Goal: Transaction & Acquisition: Purchase product/service

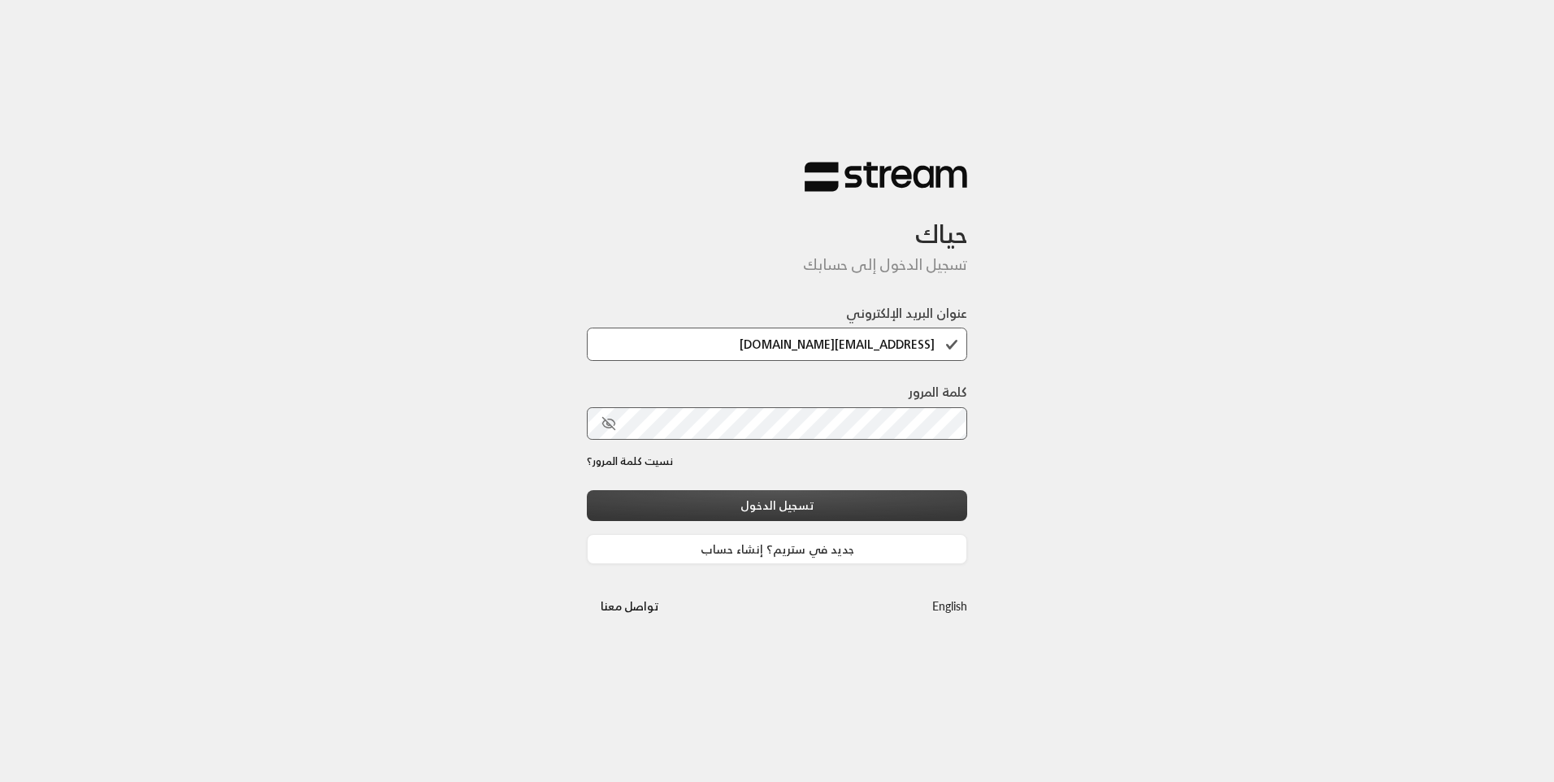
click at [874, 492] on button "تسجيل الدخول" at bounding box center [777, 505] width 380 height 30
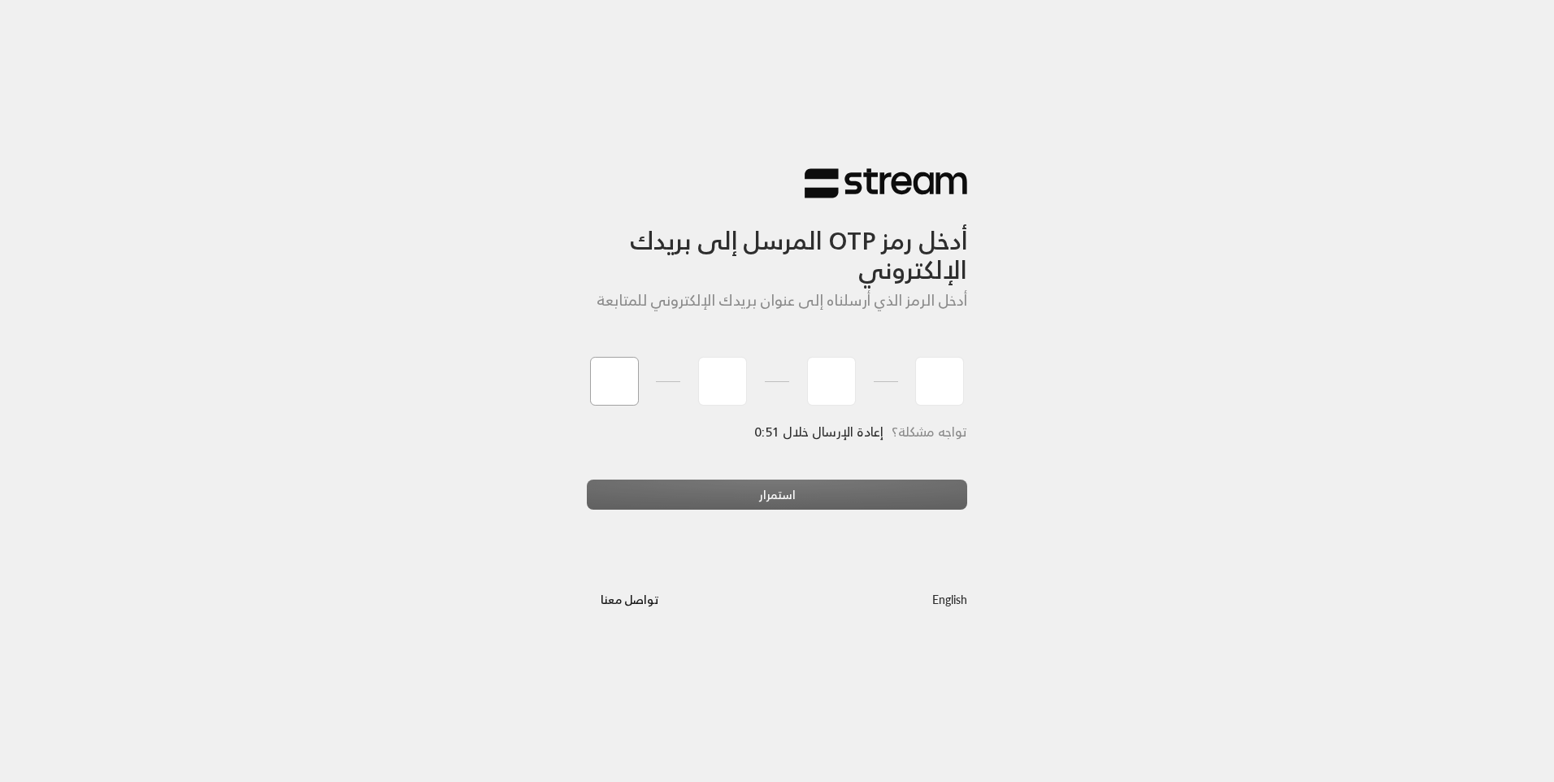
type input "5"
type input "3"
type input "8"
type input "4"
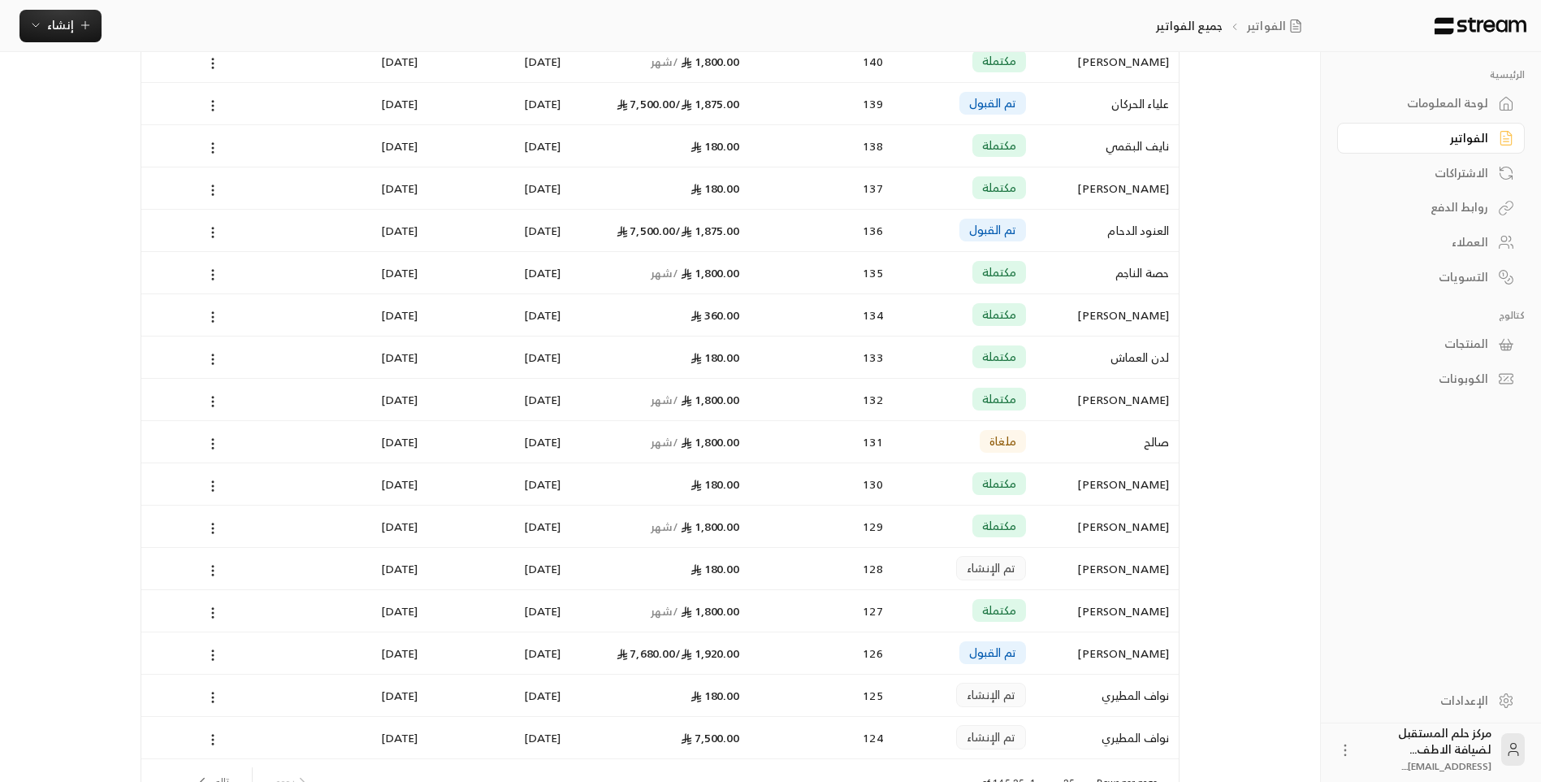
scroll to position [584, 0]
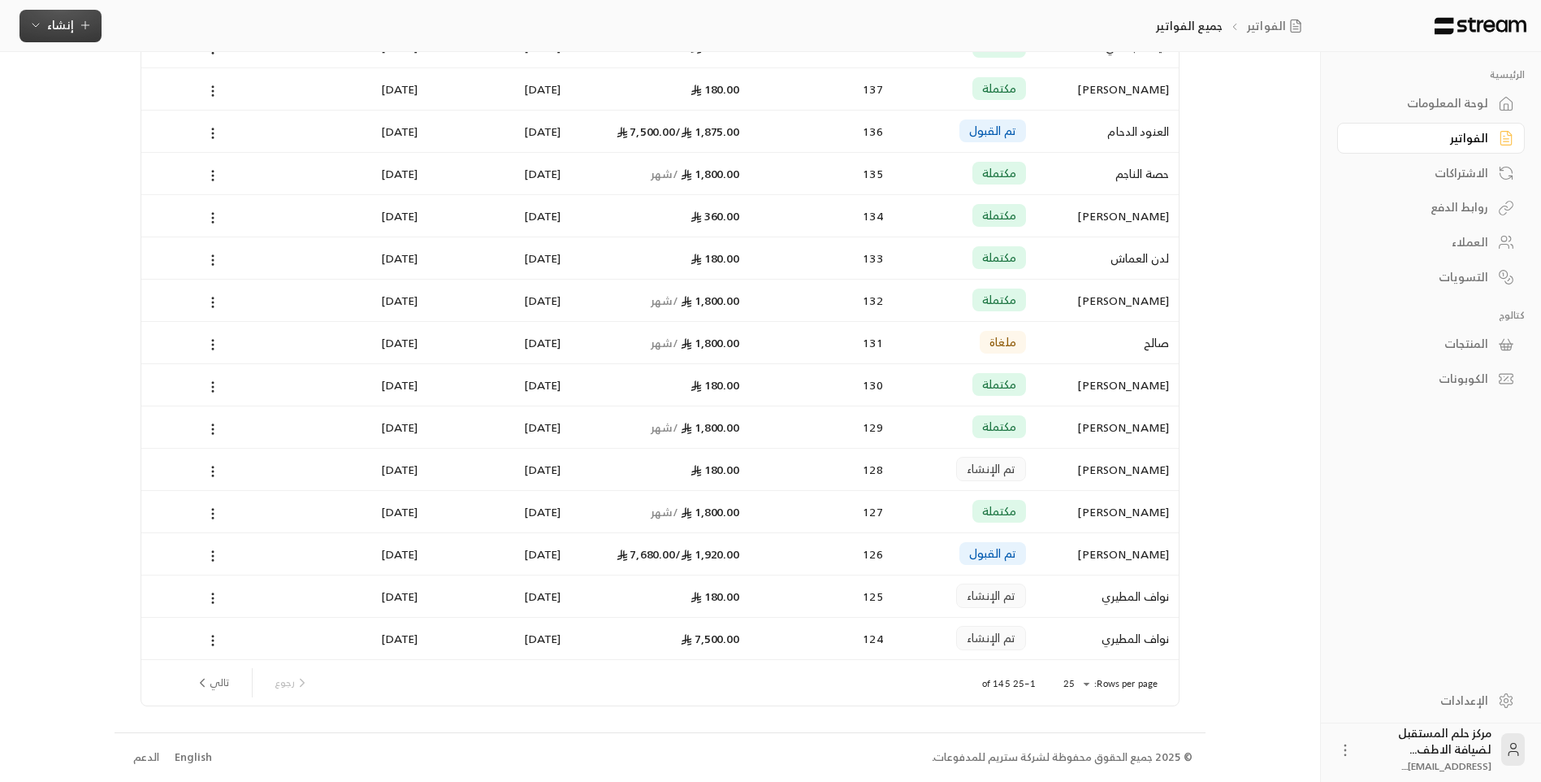
click at [46, 22] on span "إنشاء" at bounding box center [60, 25] width 63 height 20
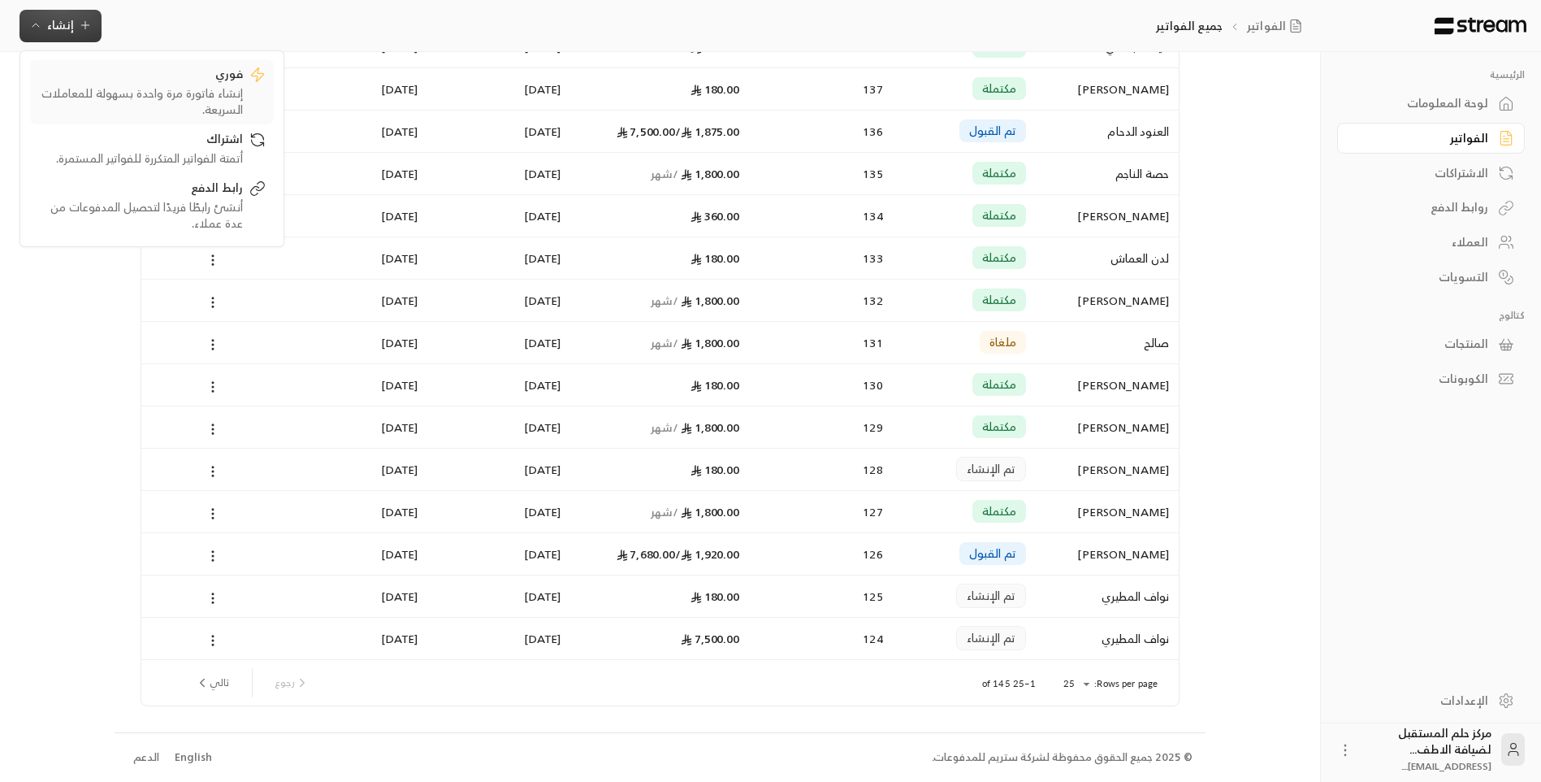
click at [111, 64] on link "فوري إنشاء فاتورة مرة واحدة بسهولة للمعاملات السريعة." at bounding box center [152, 91] width 244 height 65
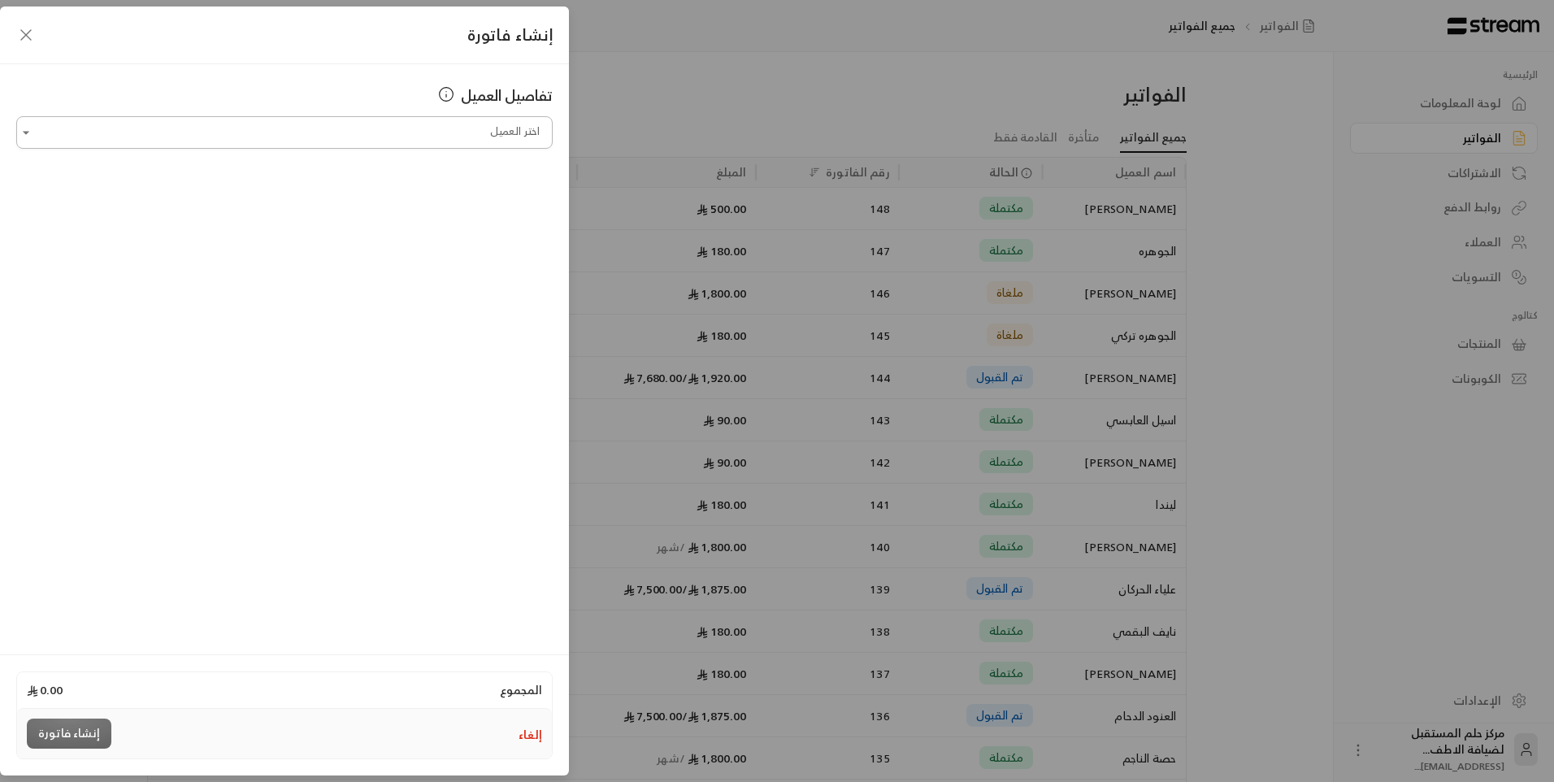
click at [440, 129] on input "اختر العميل" at bounding box center [284, 133] width 536 height 28
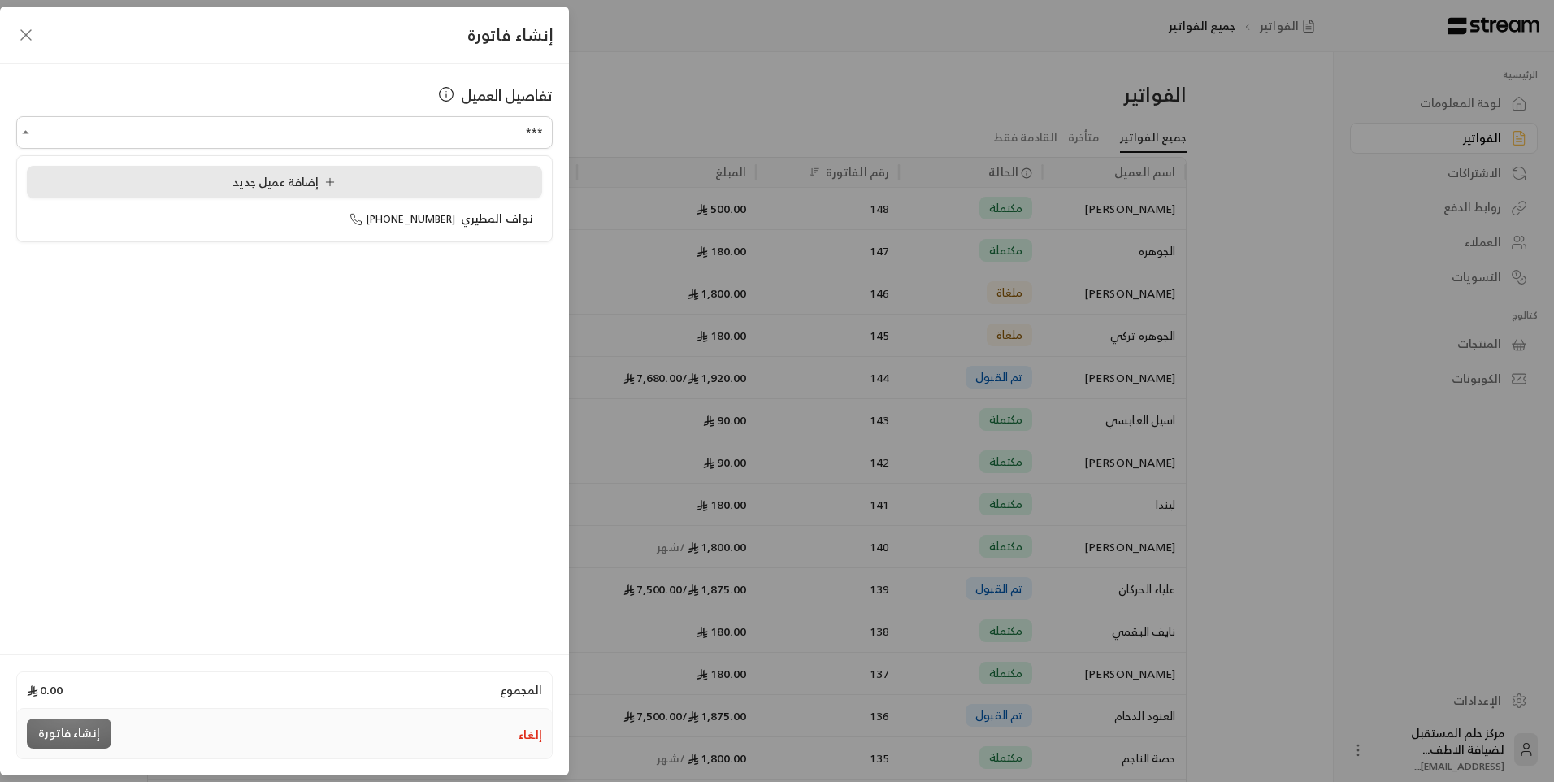
click at [457, 172] on li "إضافة عميل جديد" at bounding box center [284, 182] width 515 height 33
type input "**********"
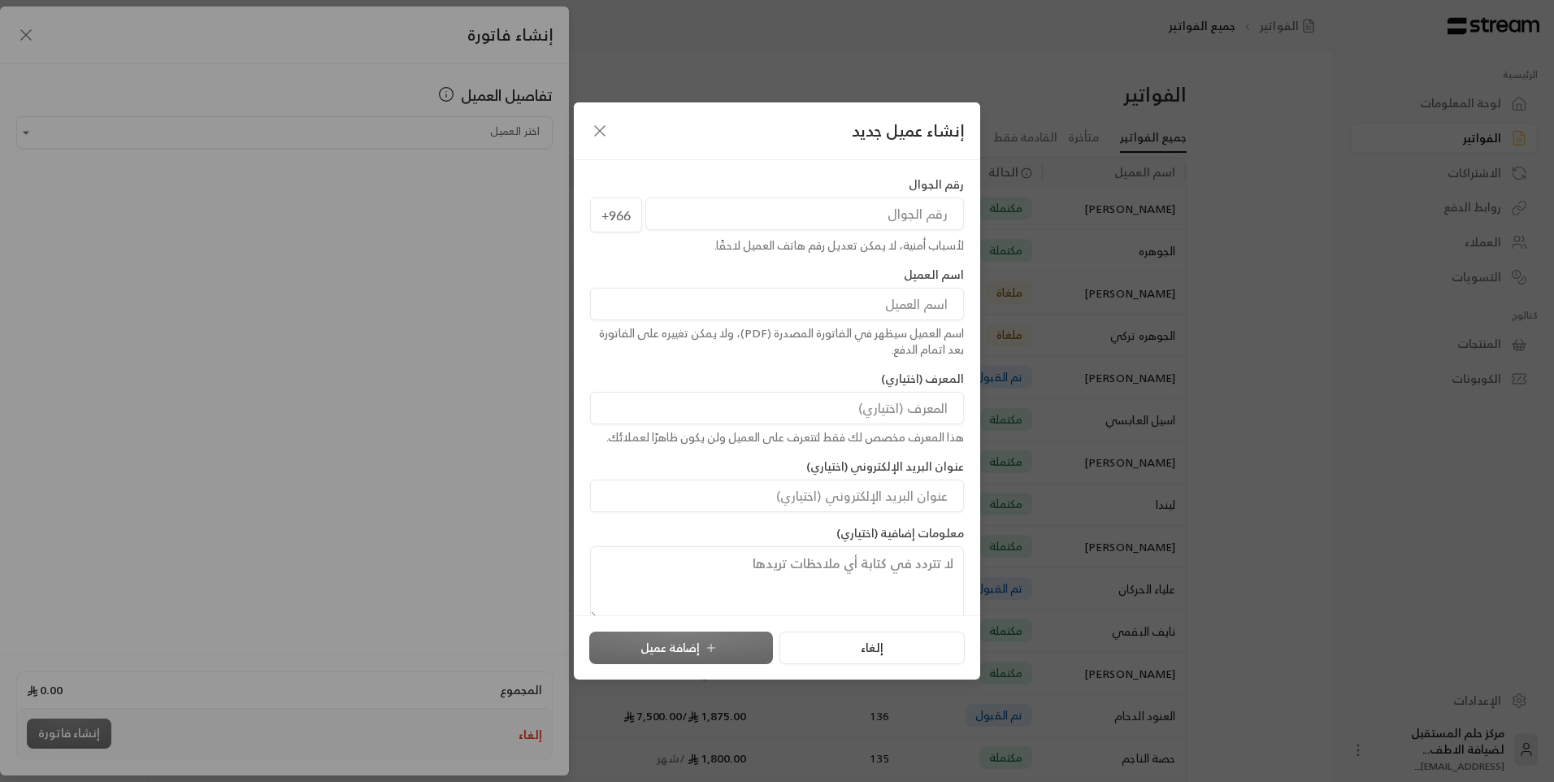
click at [852, 207] on input "tel" at bounding box center [804, 213] width 319 height 33
type input "502150511"
click at [737, 310] on input at bounding box center [777, 304] width 374 height 33
type input "عبير المطيري"
click at [699, 636] on button "إضافة عميل" at bounding box center [681, 647] width 184 height 33
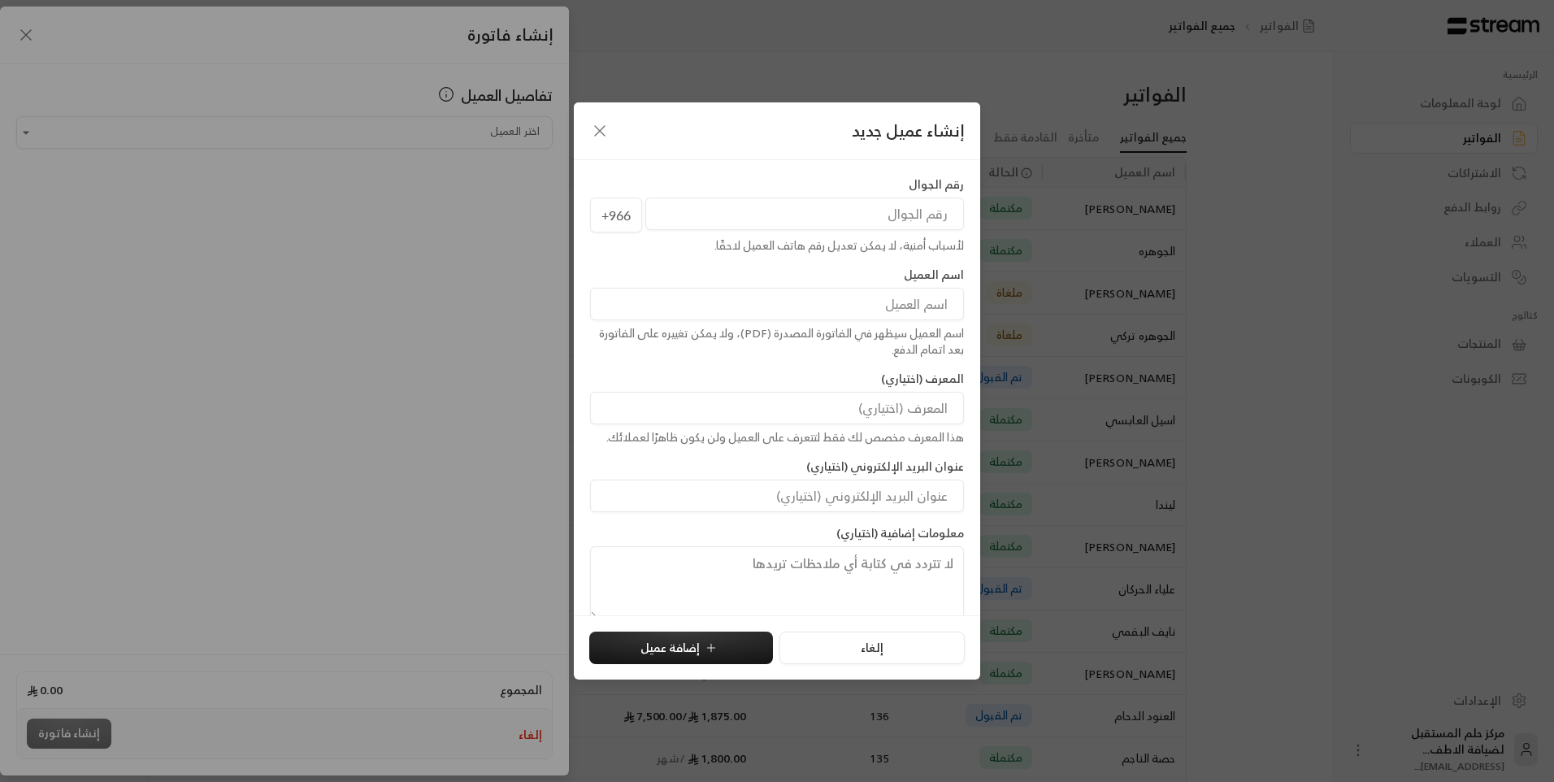
type input "**********"
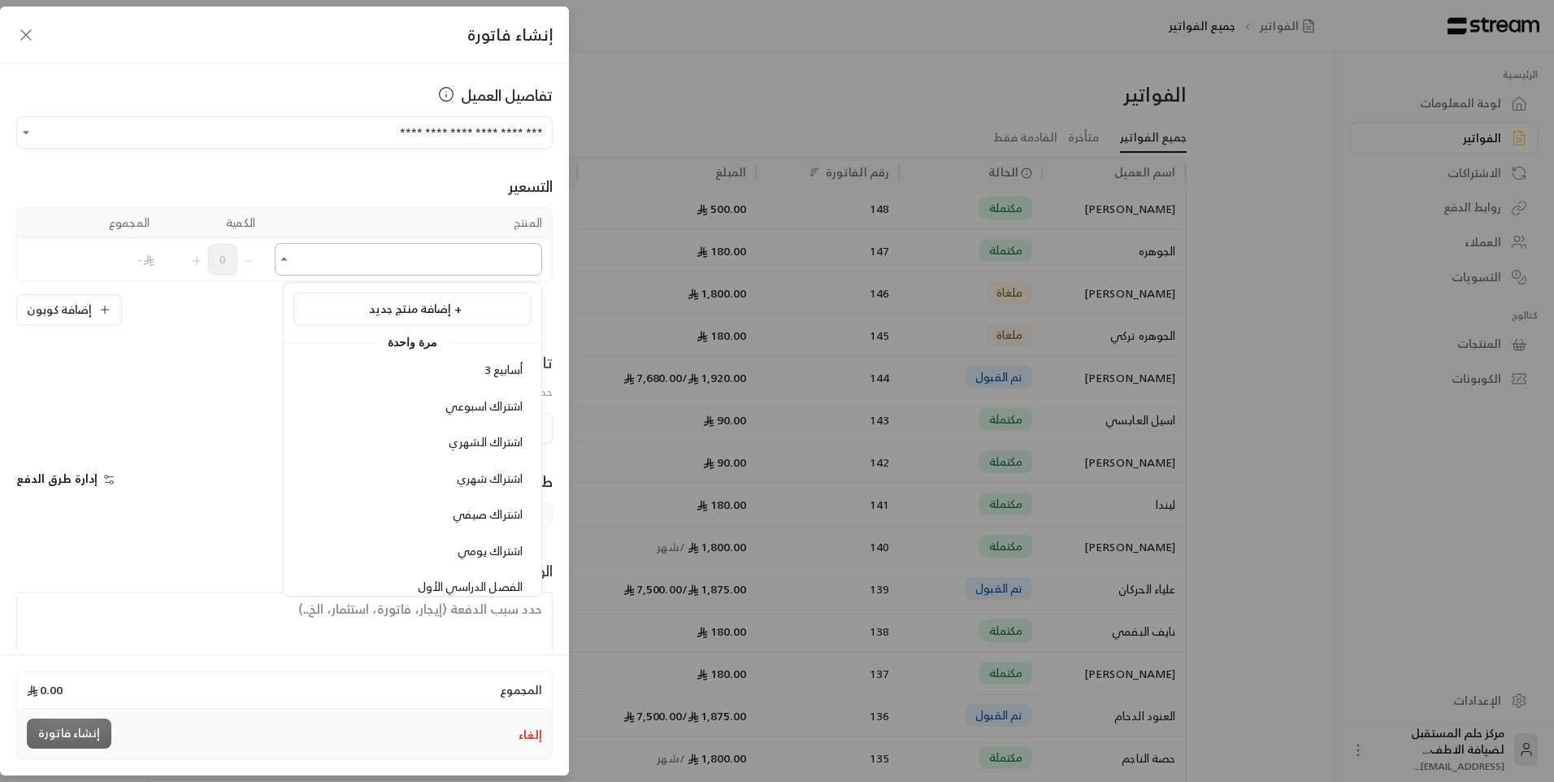
click at [362, 261] on input "اختر العميل" at bounding box center [408, 259] width 267 height 28
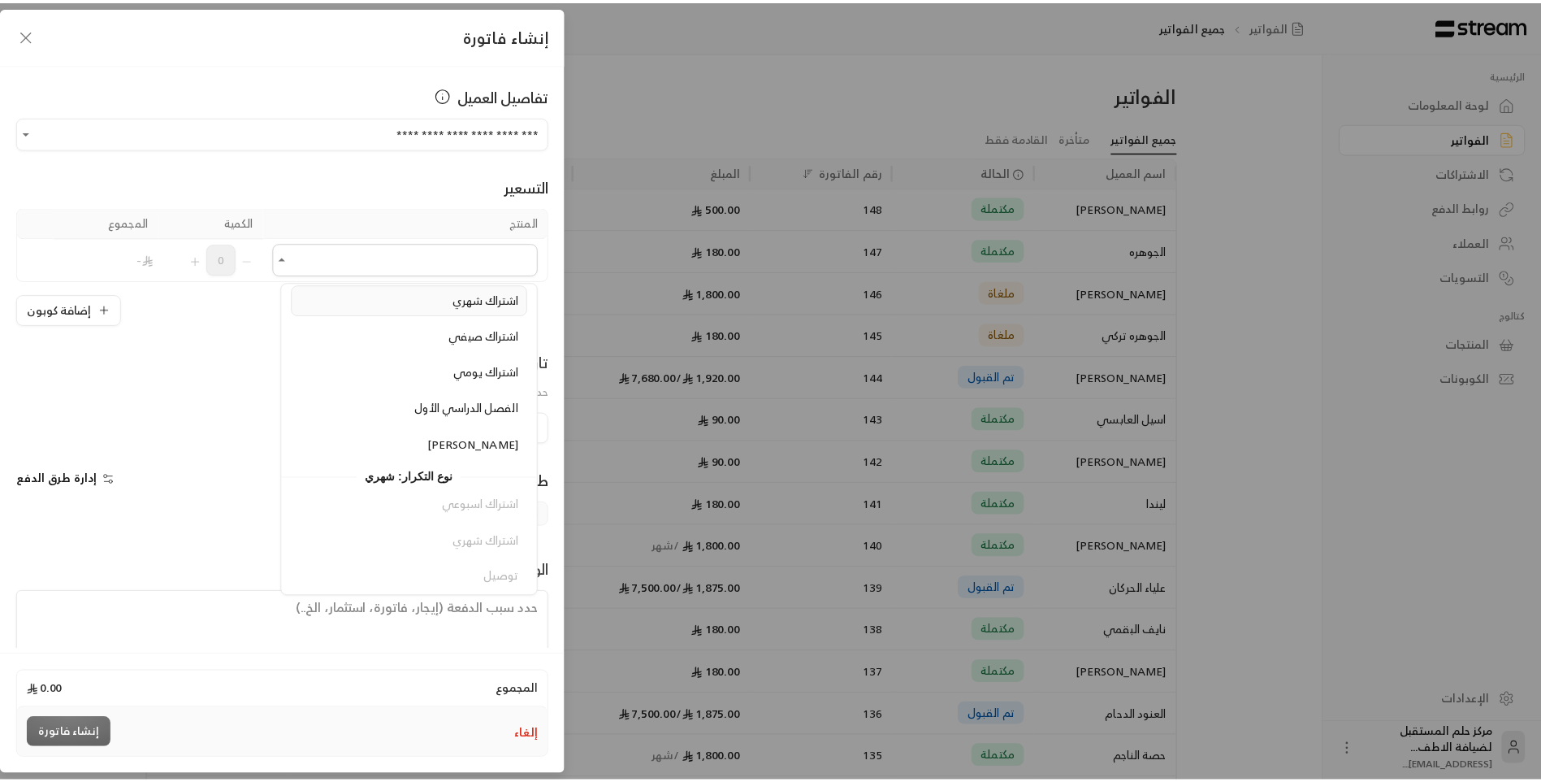
scroll to position [183, 0]
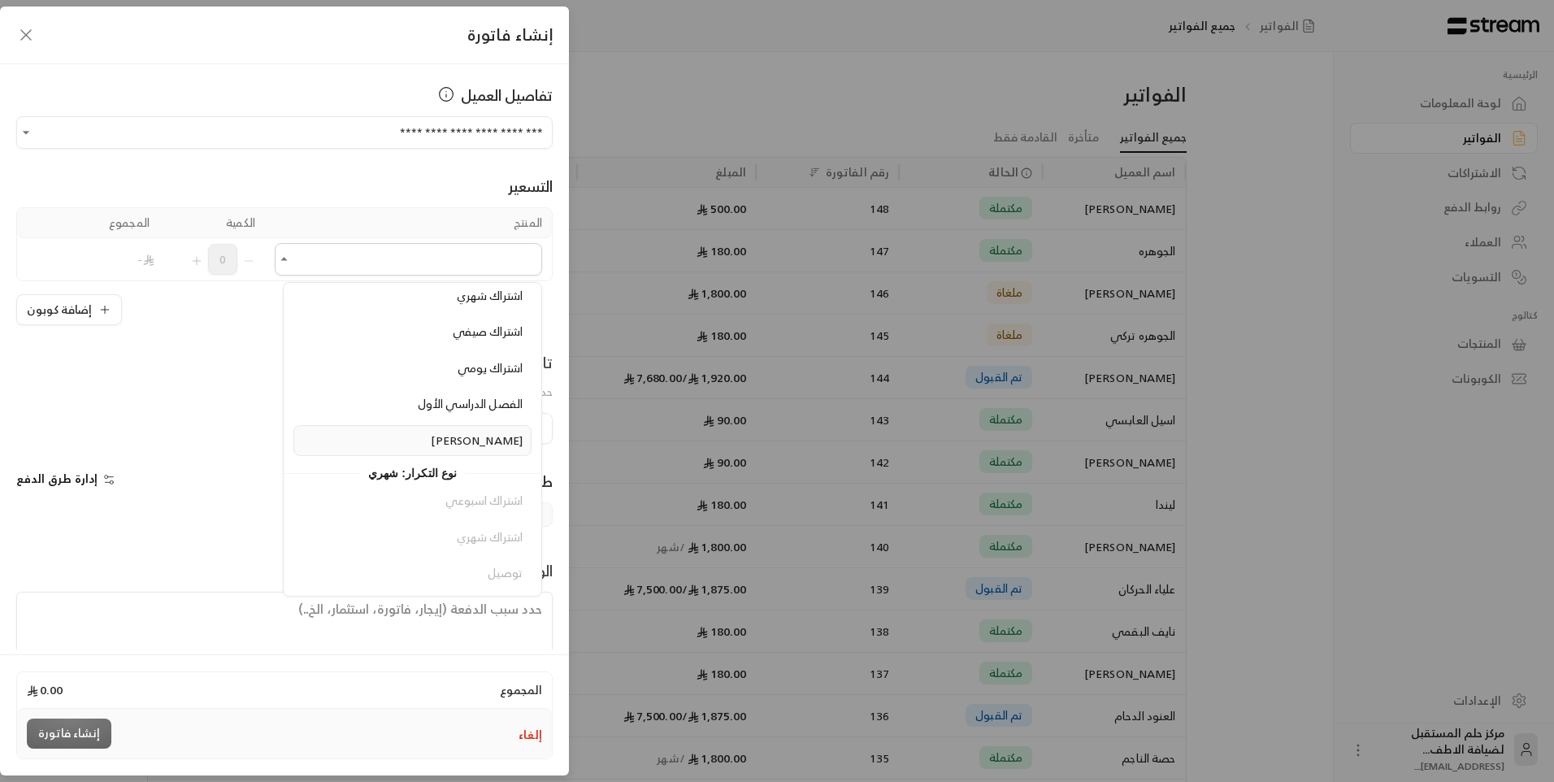
click at [477, 451] on li "[PERSON_NAME]" at bounding box center [412, 441] width 238 height 32
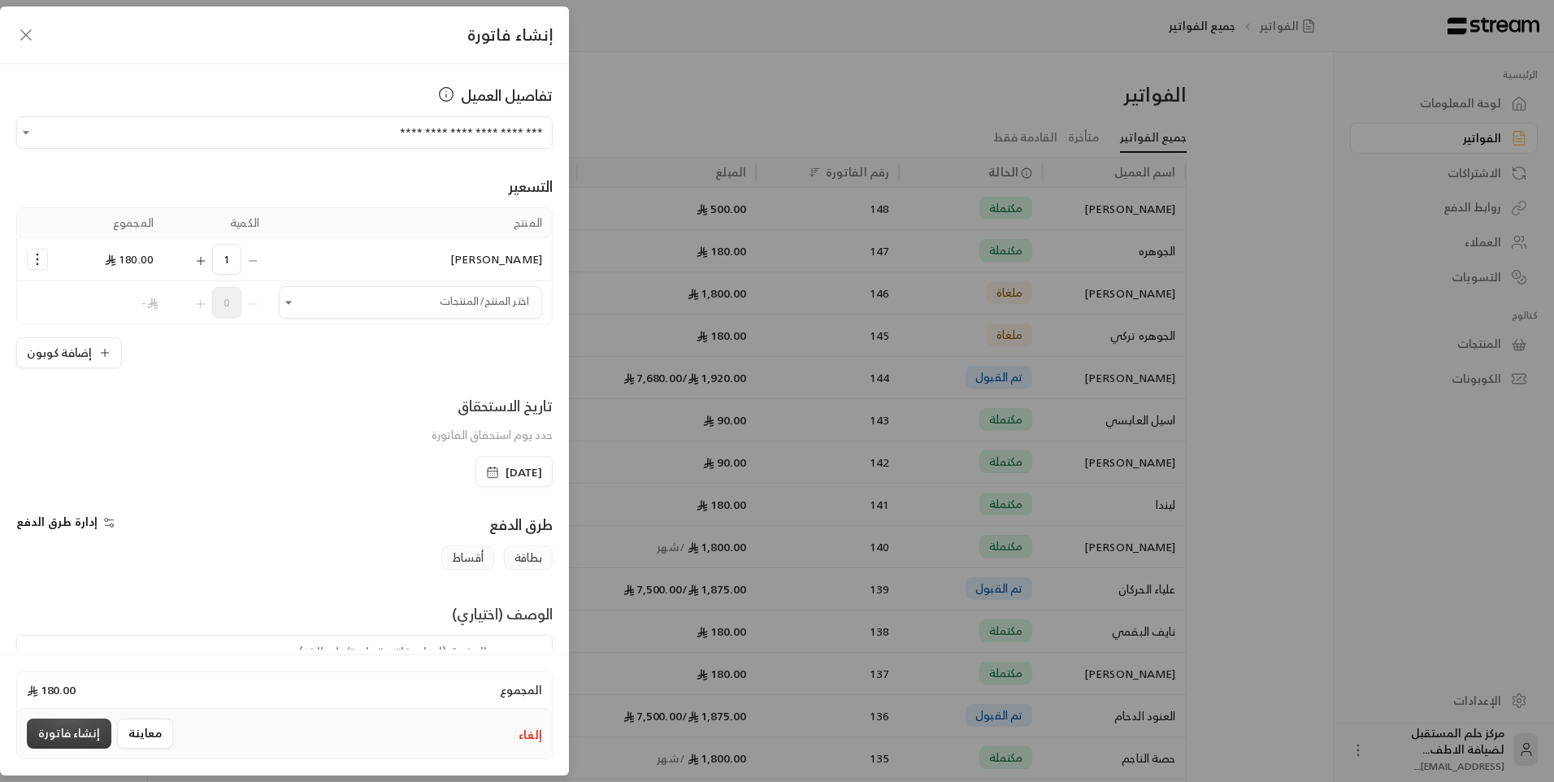
click at [70, 733] on button "إنشاء فاتورة" at bounding box center [69, 733] width 85 height 30
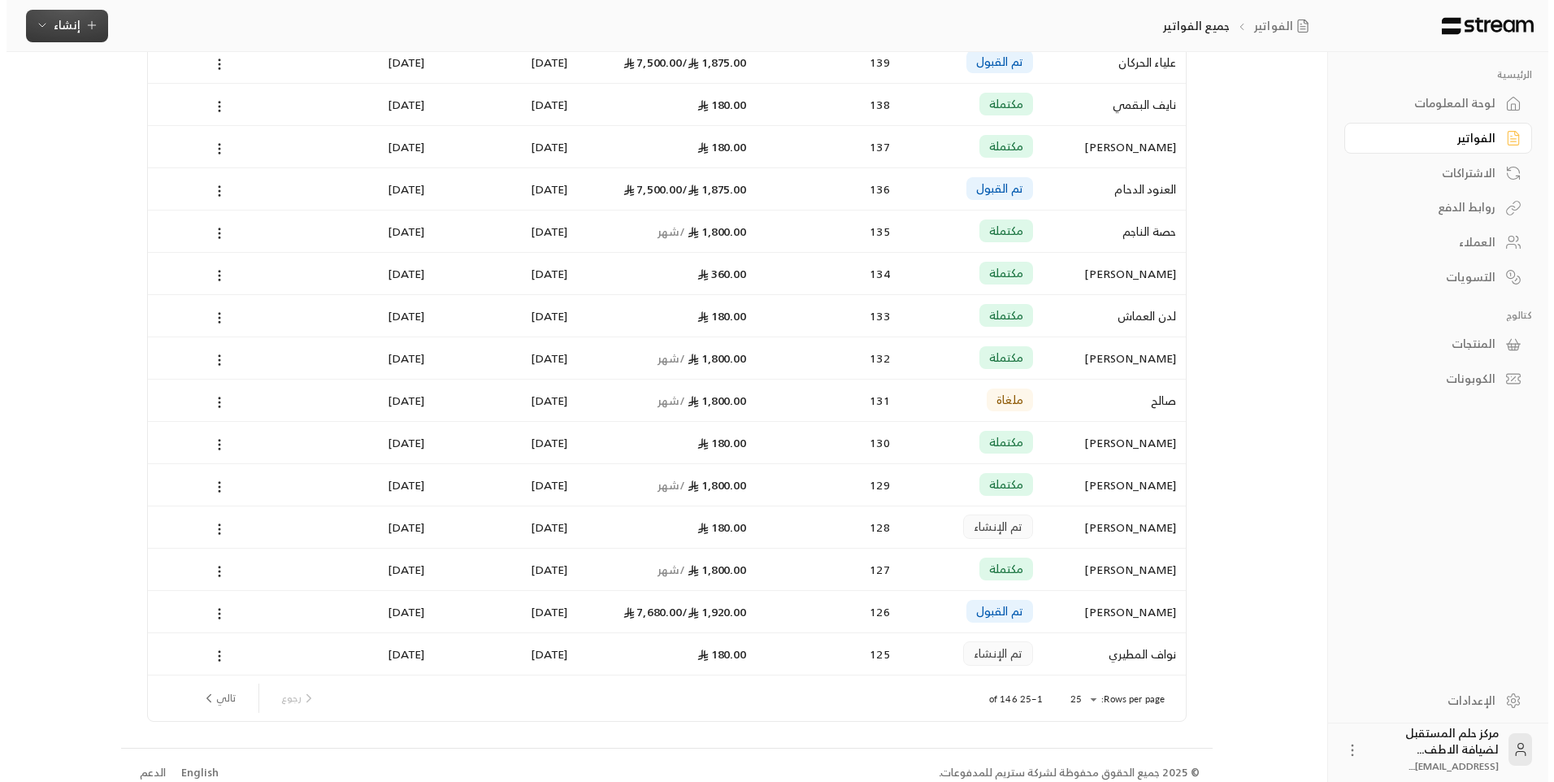
scroll to position [584, 0]
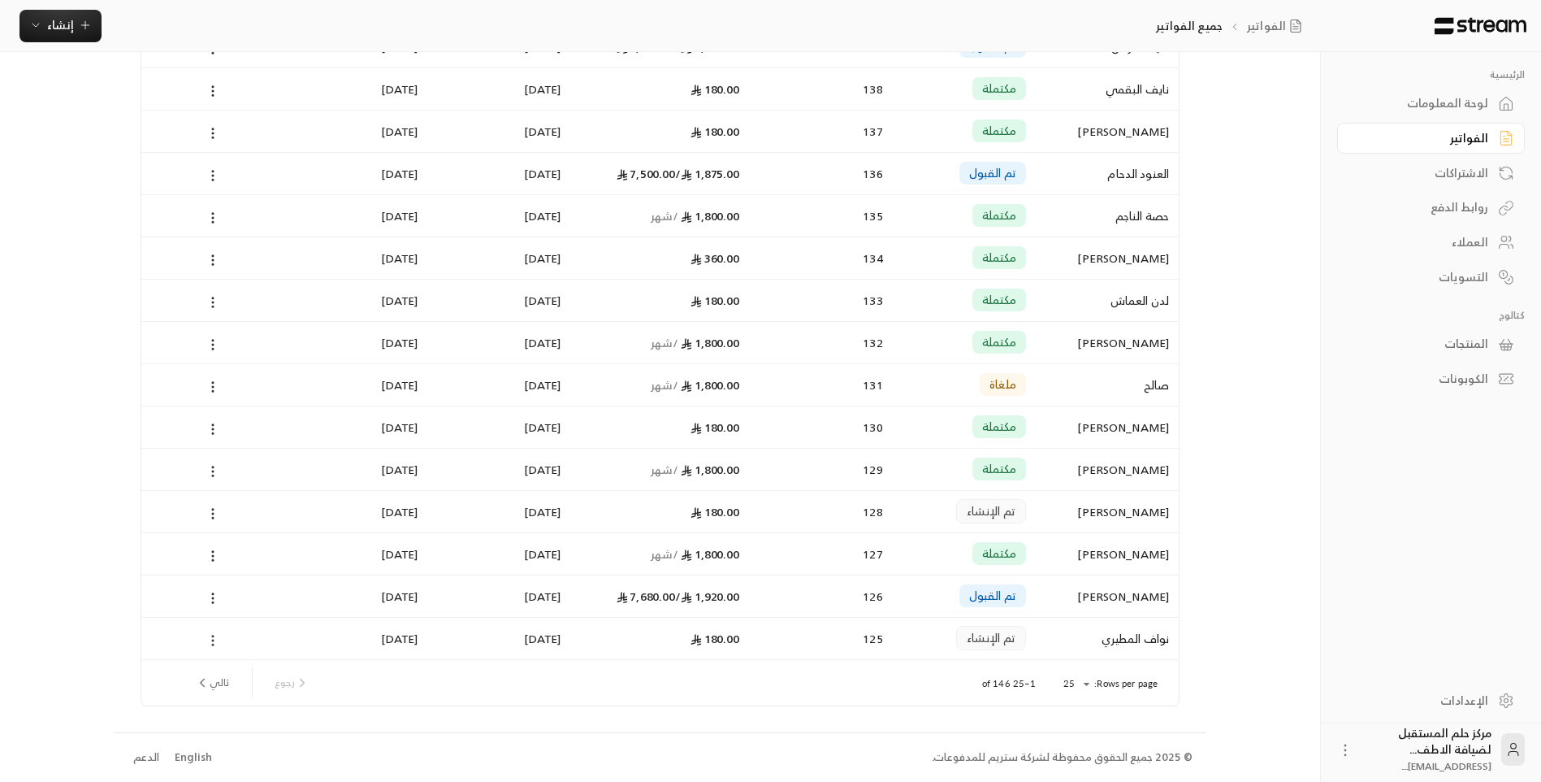
click at [216, 644] on icon at bounding box center [213, 640] width 15 height 15
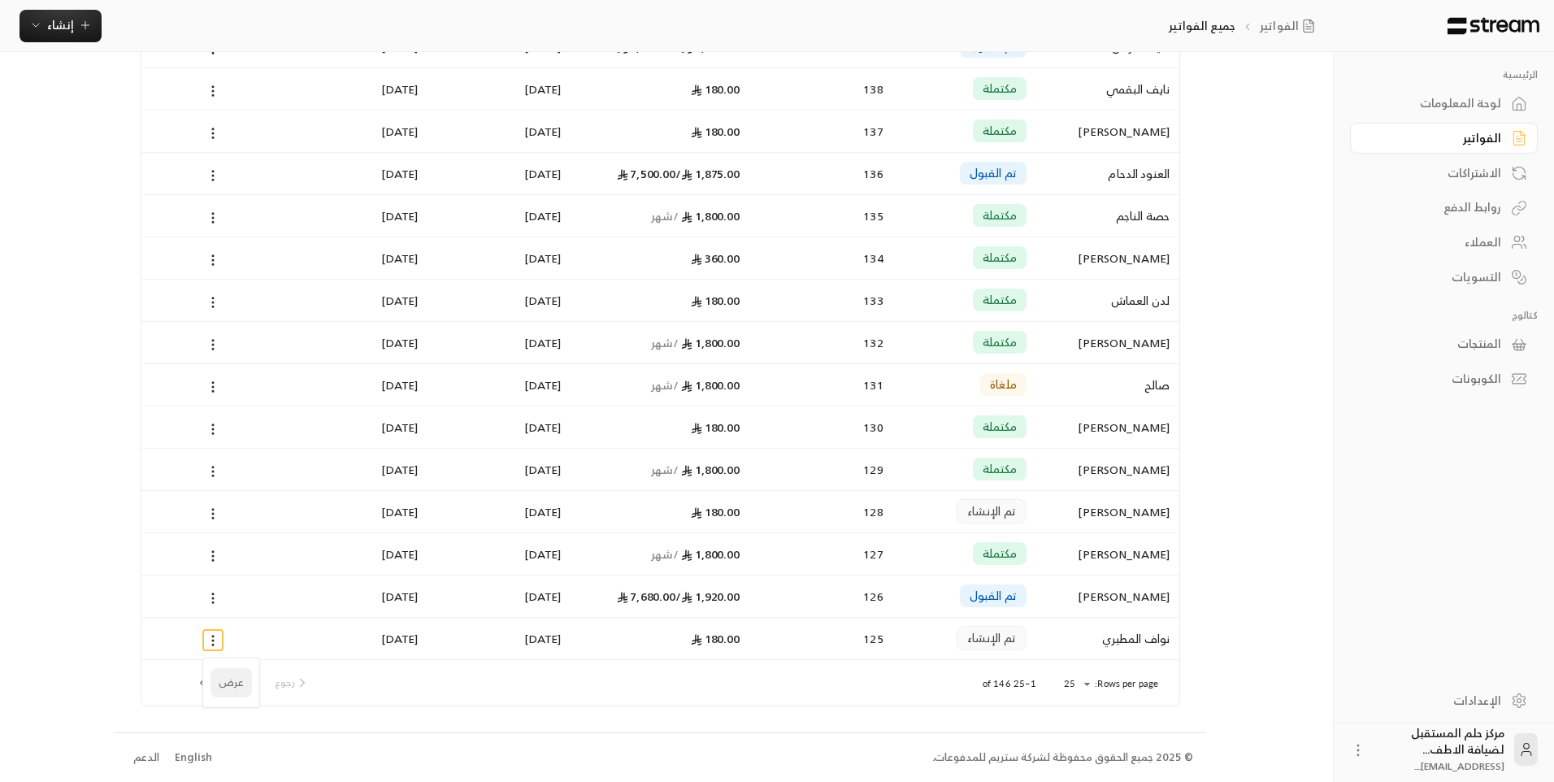
click at [216, 671] on li "عرض" at bounding box center [230, 682] width 41 height 29
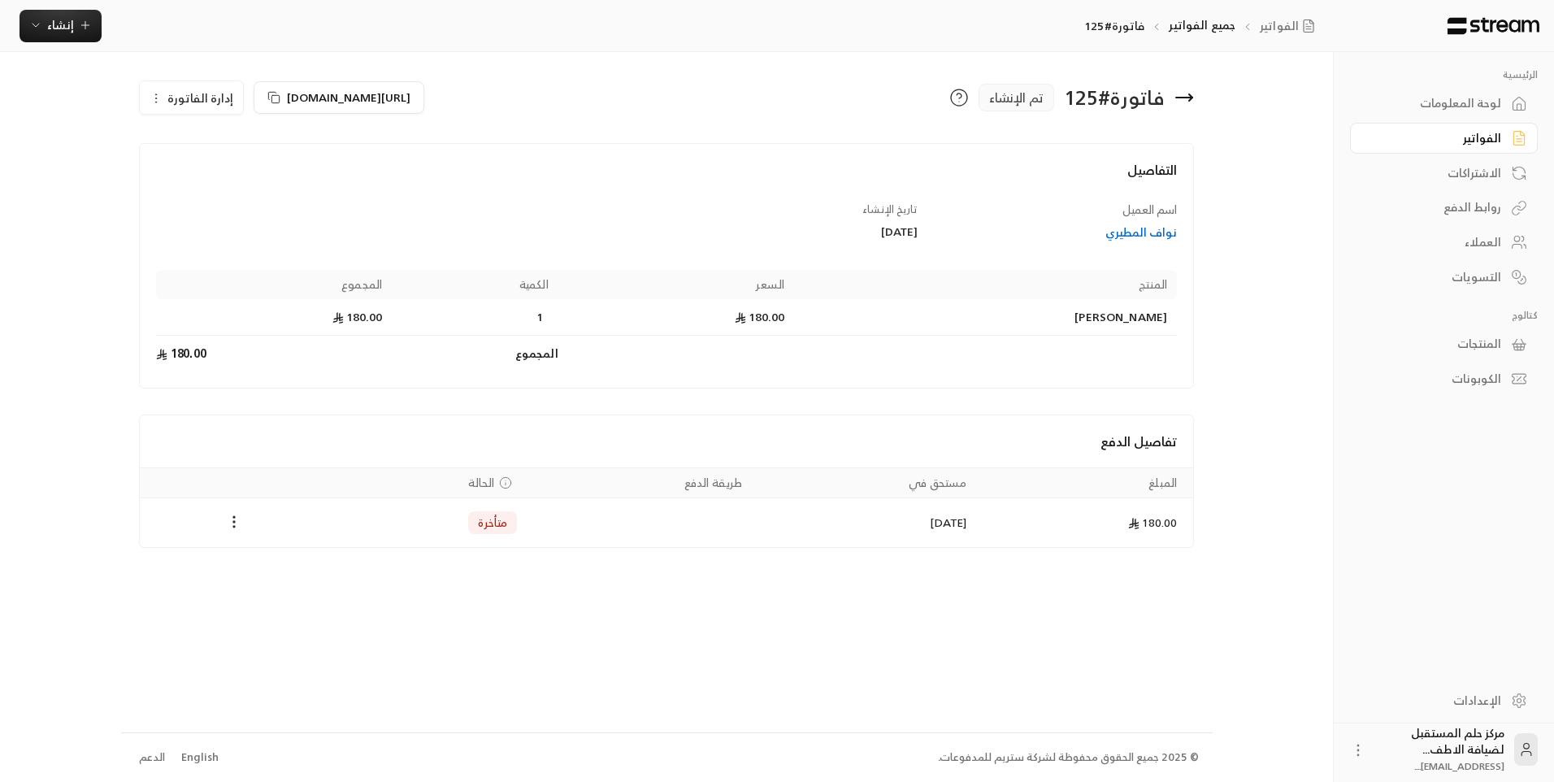
click at [193, 95] on span "إدارة الفاتورة" at bounding box center [200, 98] width 66 height 20
click at [184, 166] on link "إلغاء" at bounding box center [200, 174] width 101 height 29
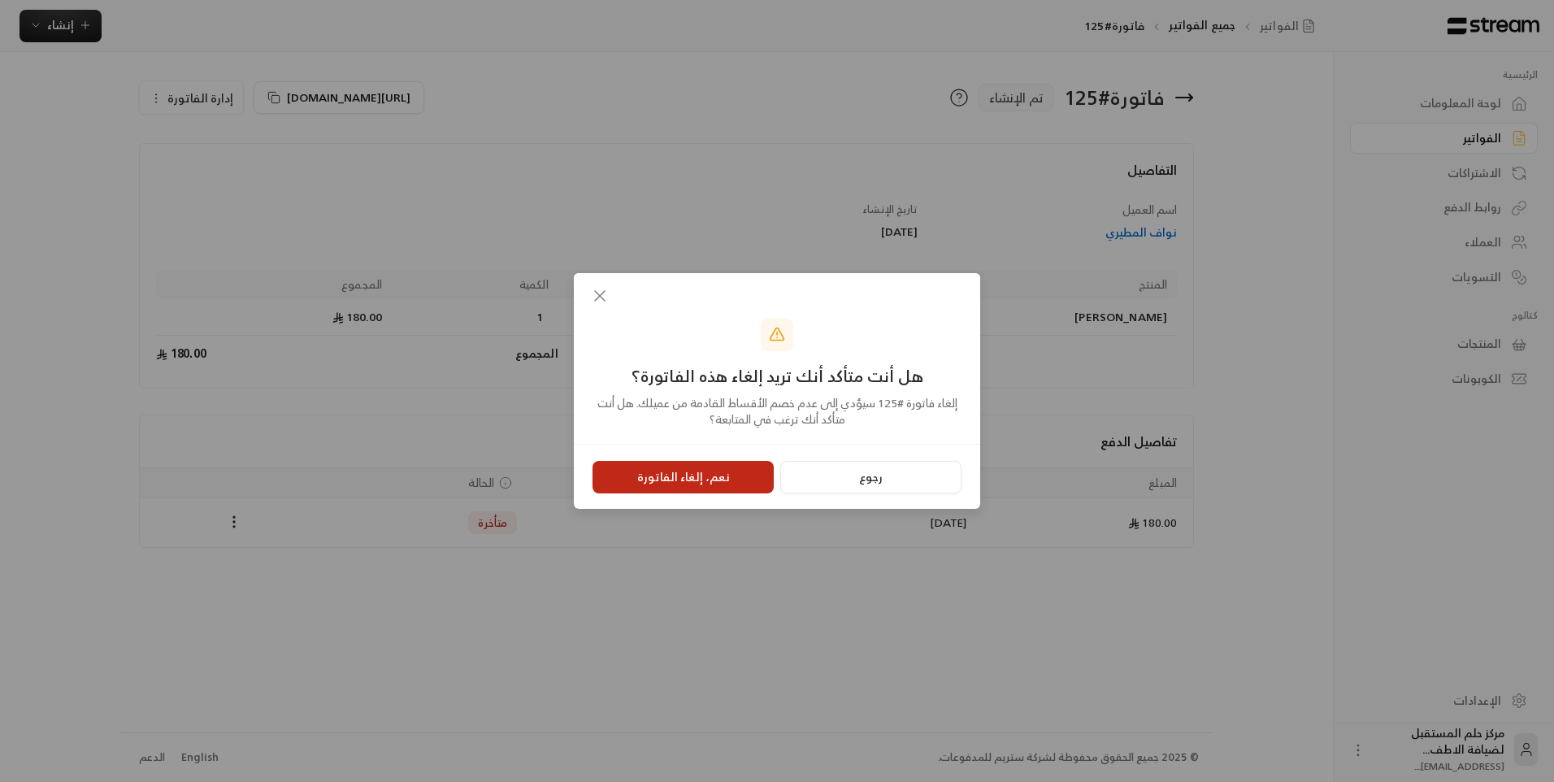
click at [646, 462] on button "نعم، إلغاء الفاتورة" at bounding box center [682, 477] width 181 height 33
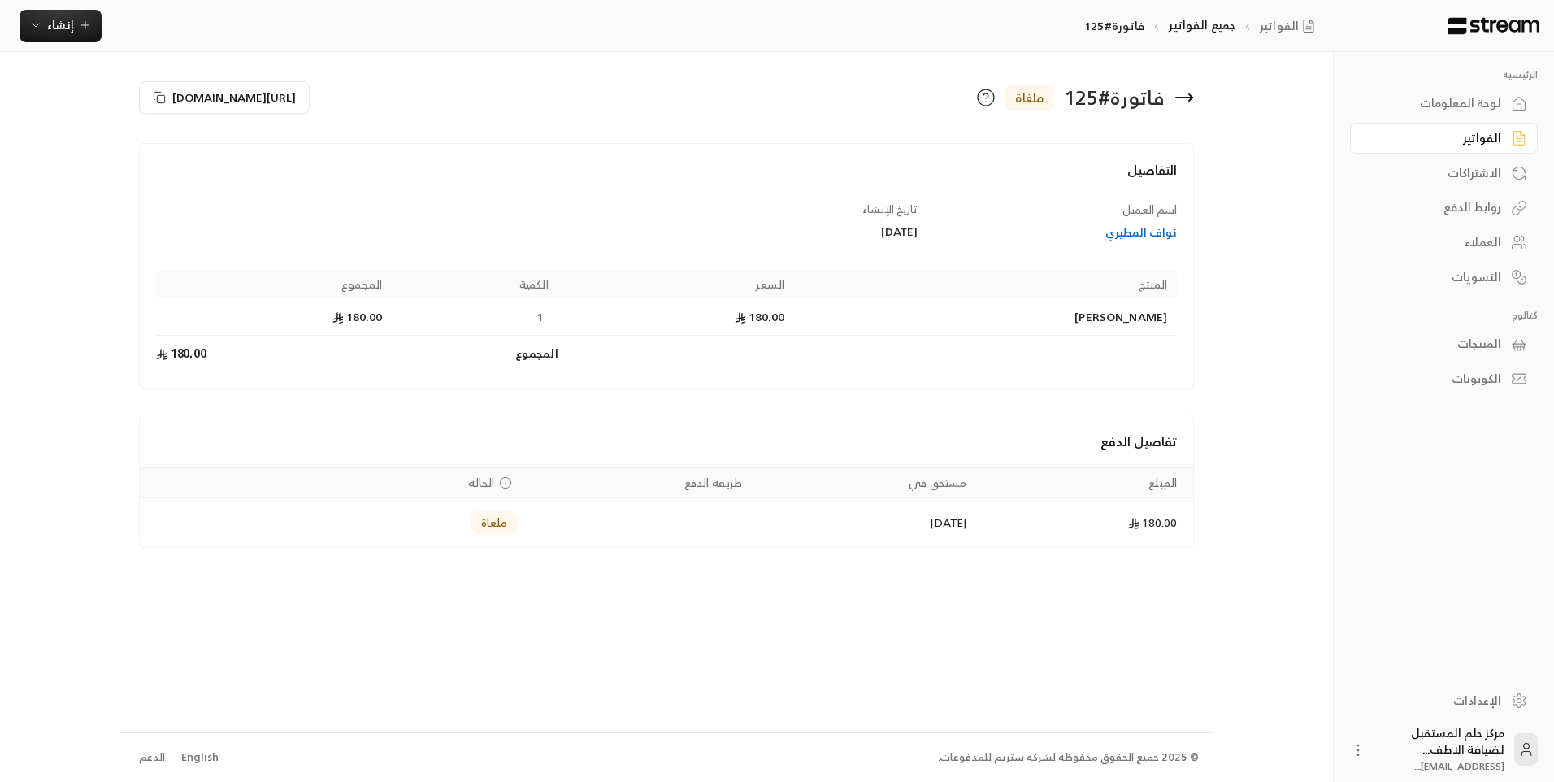
click at [1186, 95] on icon at bounding box center [1184, 98] width 20 height 20
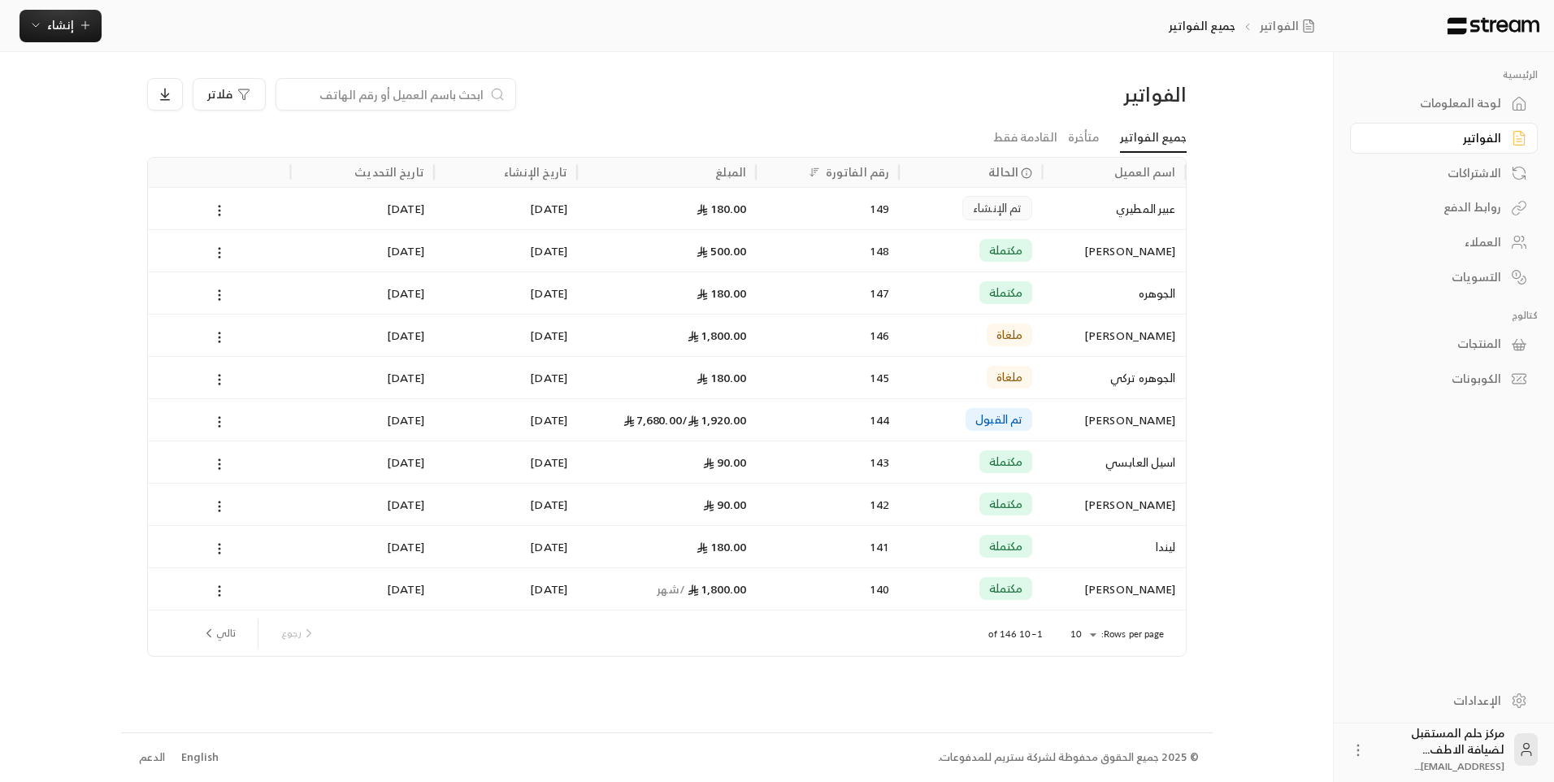
click at [1102, 643] on div "Rows per page: 10 ** 1–10 of 146 رجوع تالي" at bounding box center [666, 633] width 999 height 46
click at [1086, 629] on body "الرئيسية لوحة المعلومات الفواتير الاشتراكات روابط الدفع العملاء التسويات كتالوج…" at bounding box center [777, 391] width 1554 height 782
click at [1091, 749] on li "100" at bounding box center [1083, 742] width 46 height 26
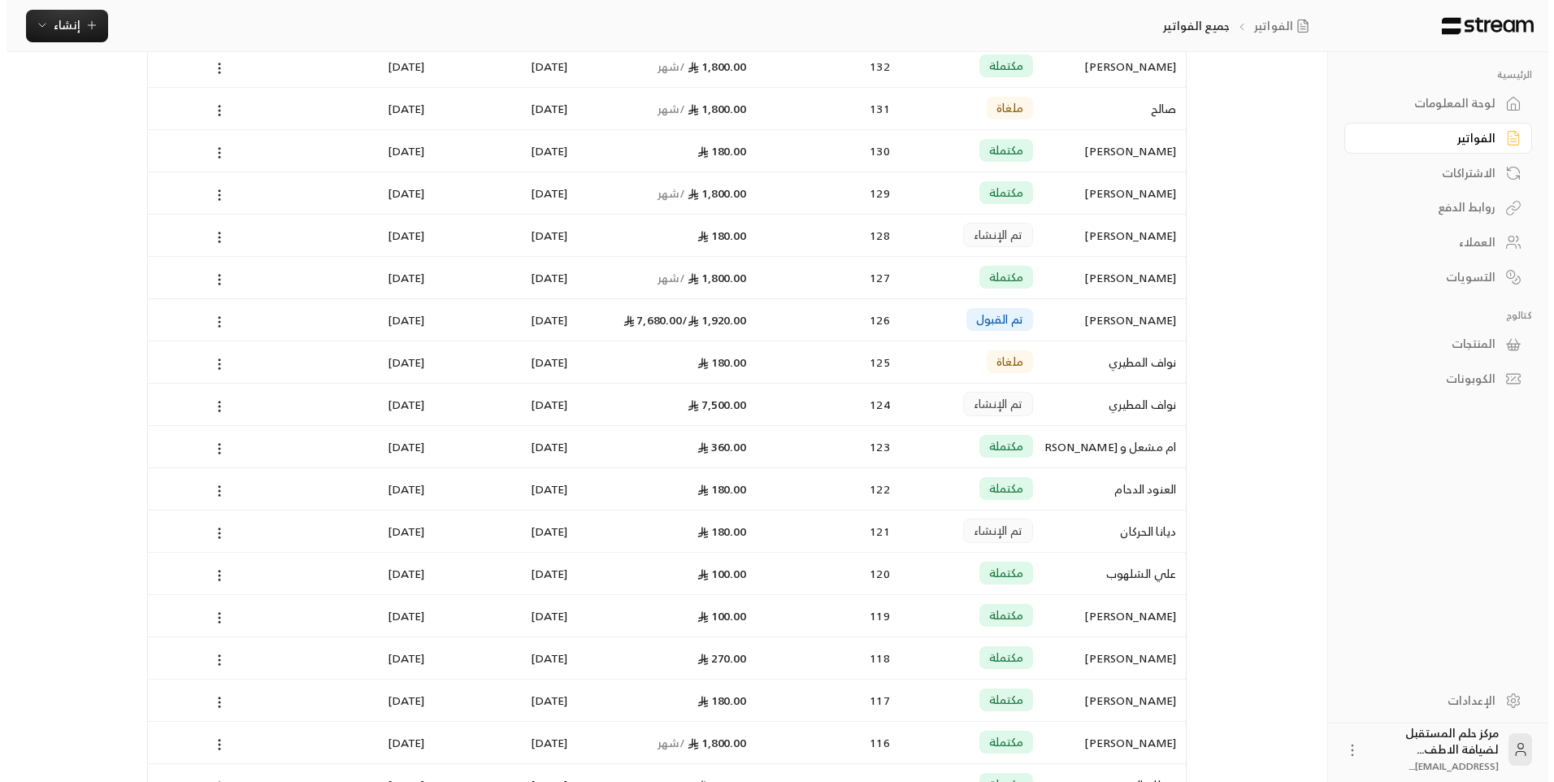
scroll to position [894, 0]
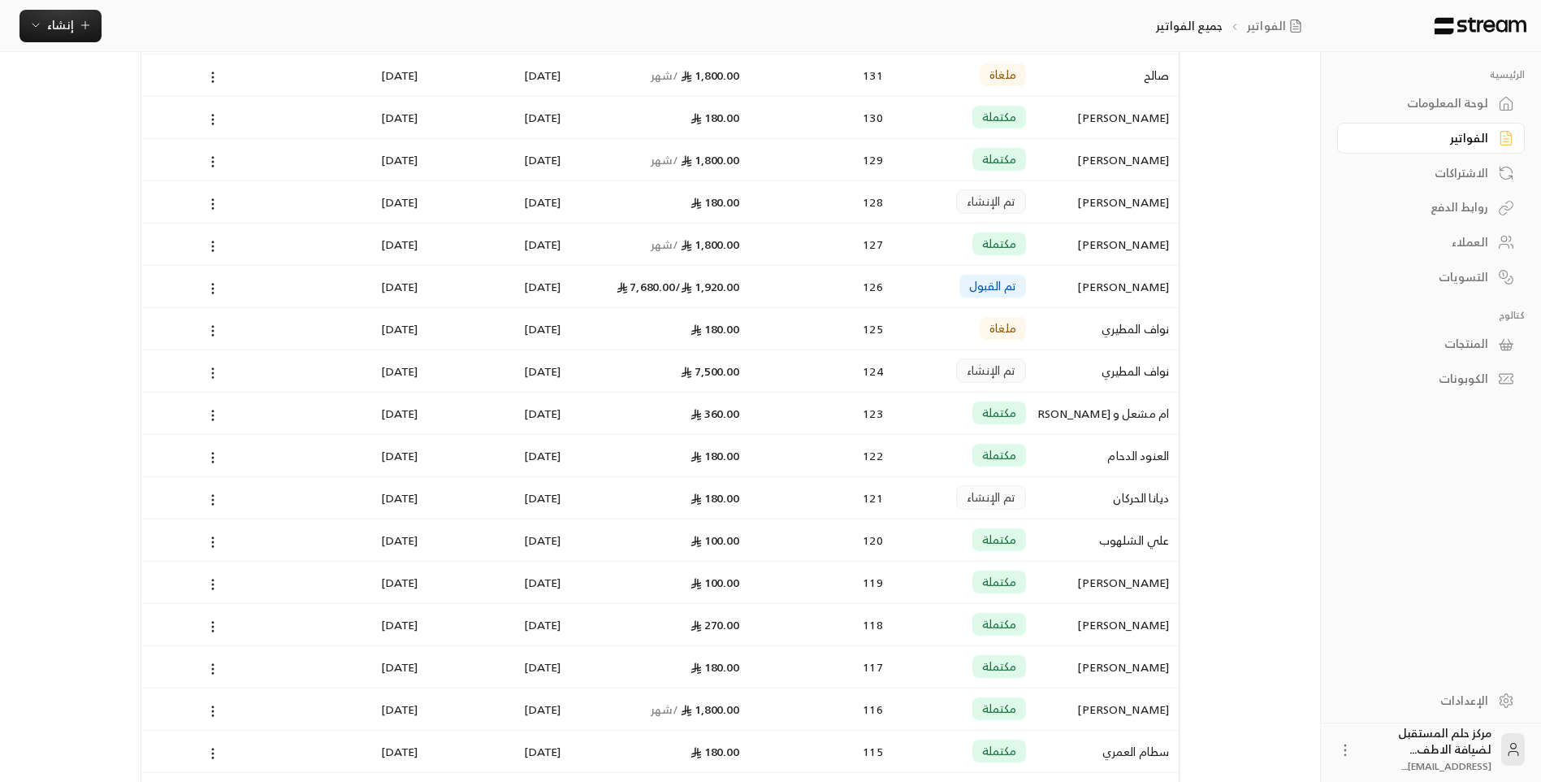
click at [211, 370] on icon at bounding box center [213, 373] width 15 height 15
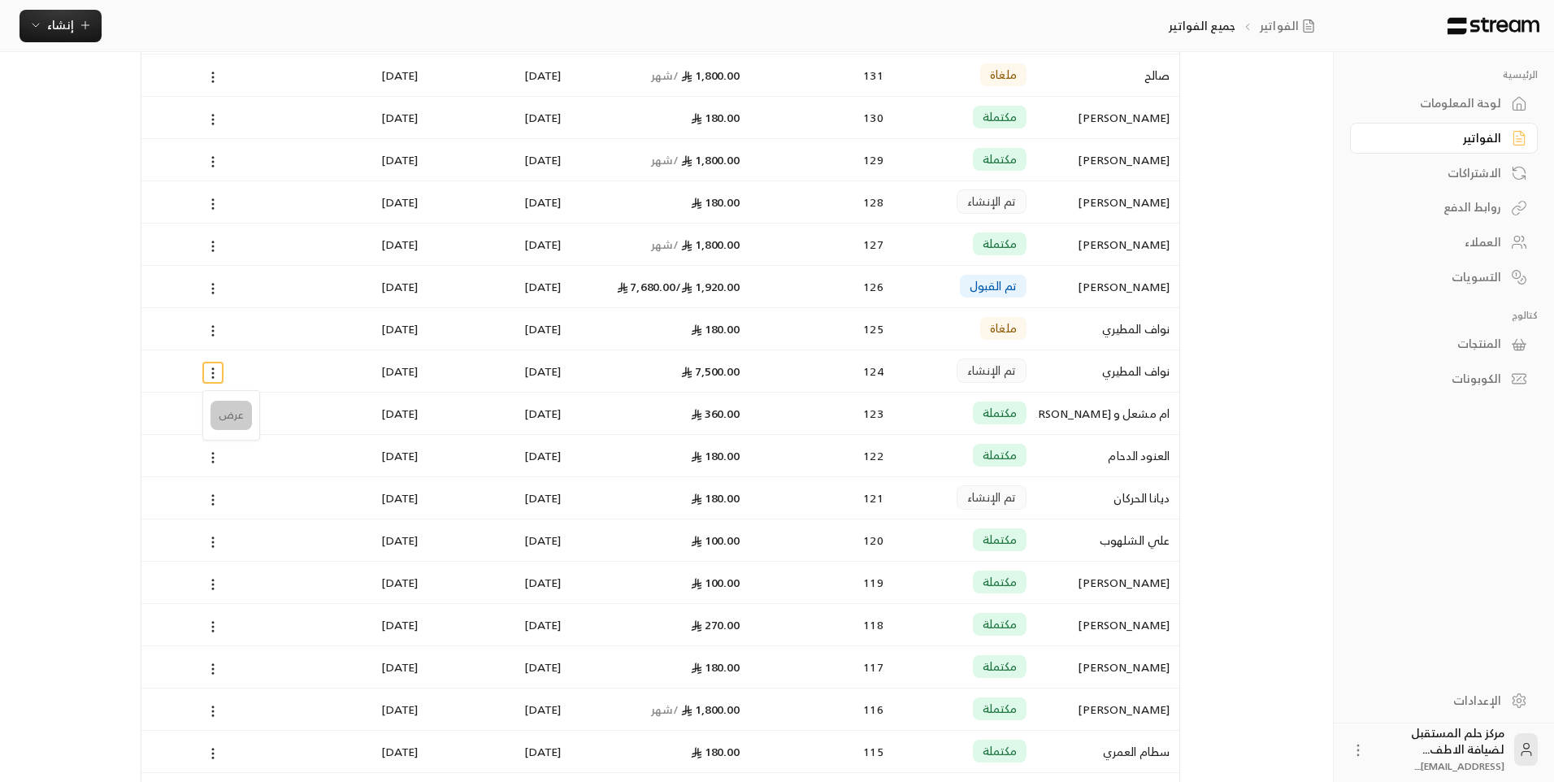
click at [241, 422] on li "عرض" at bounding box center [230, 415] width 41 height 29
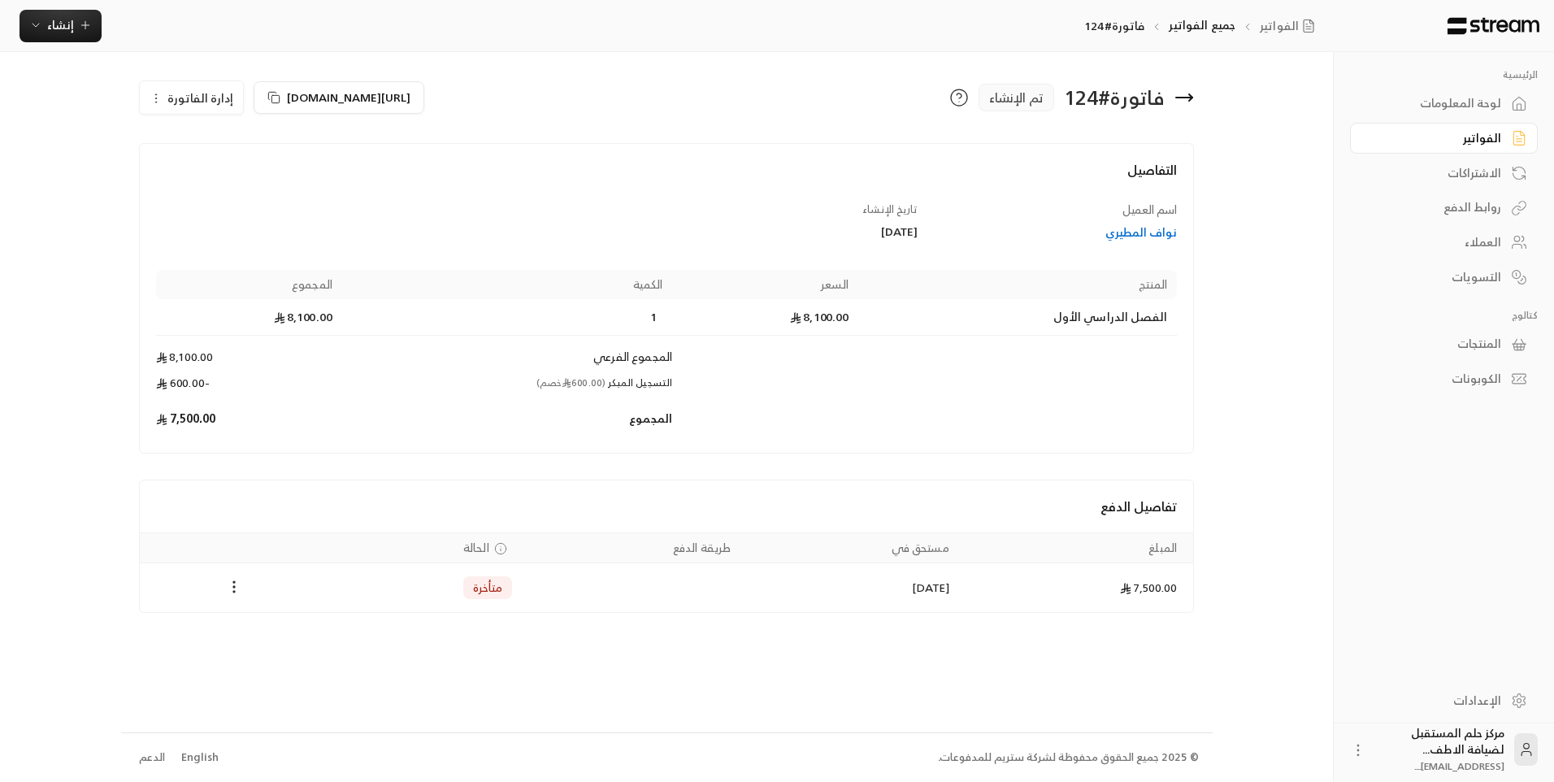
click at [180, 95] on span "إدارة الفاتورة" at bounding box center [200, 98] width 66 height 20
click at [201, 184] on link "إلغاء" at bounding box center [200, 174] width 101 height 29
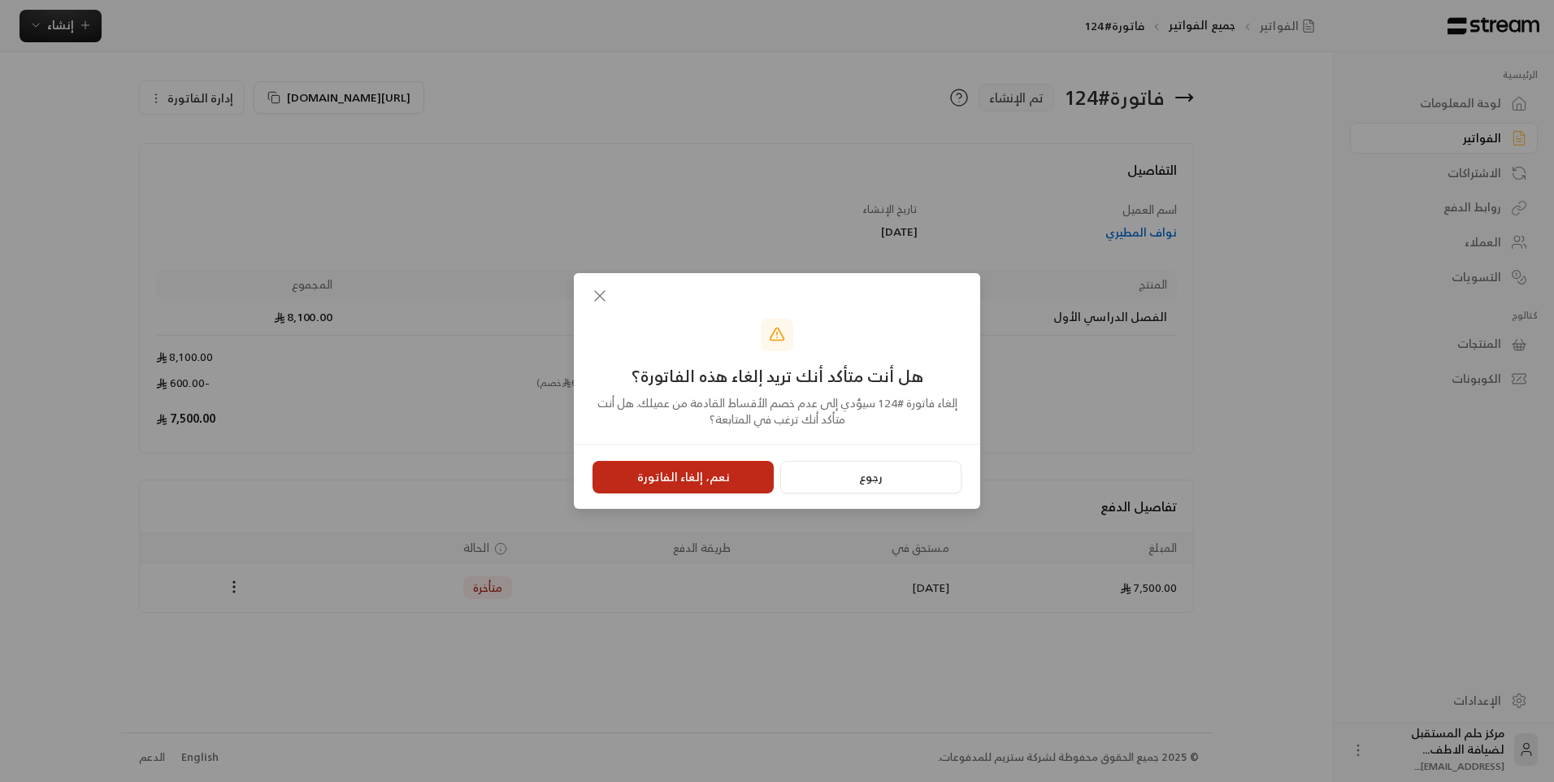
click at [639, 479] on button "نعم، إلغاء الفاتورة" at bounding box center [682, 477] width 181 height 33
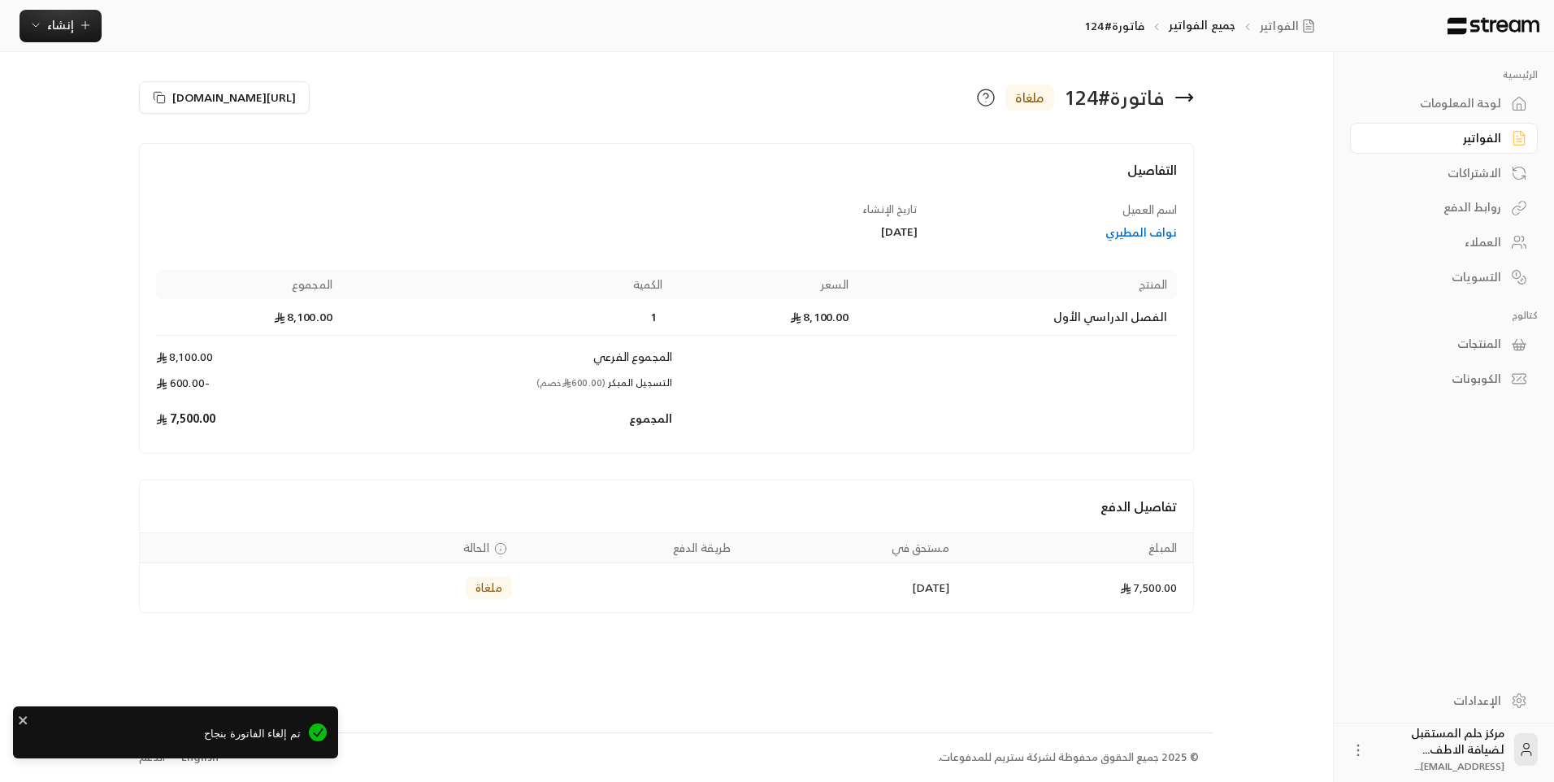
click at [1186, 98] on icon at bounding box center [1184, 98] width 16 height 0
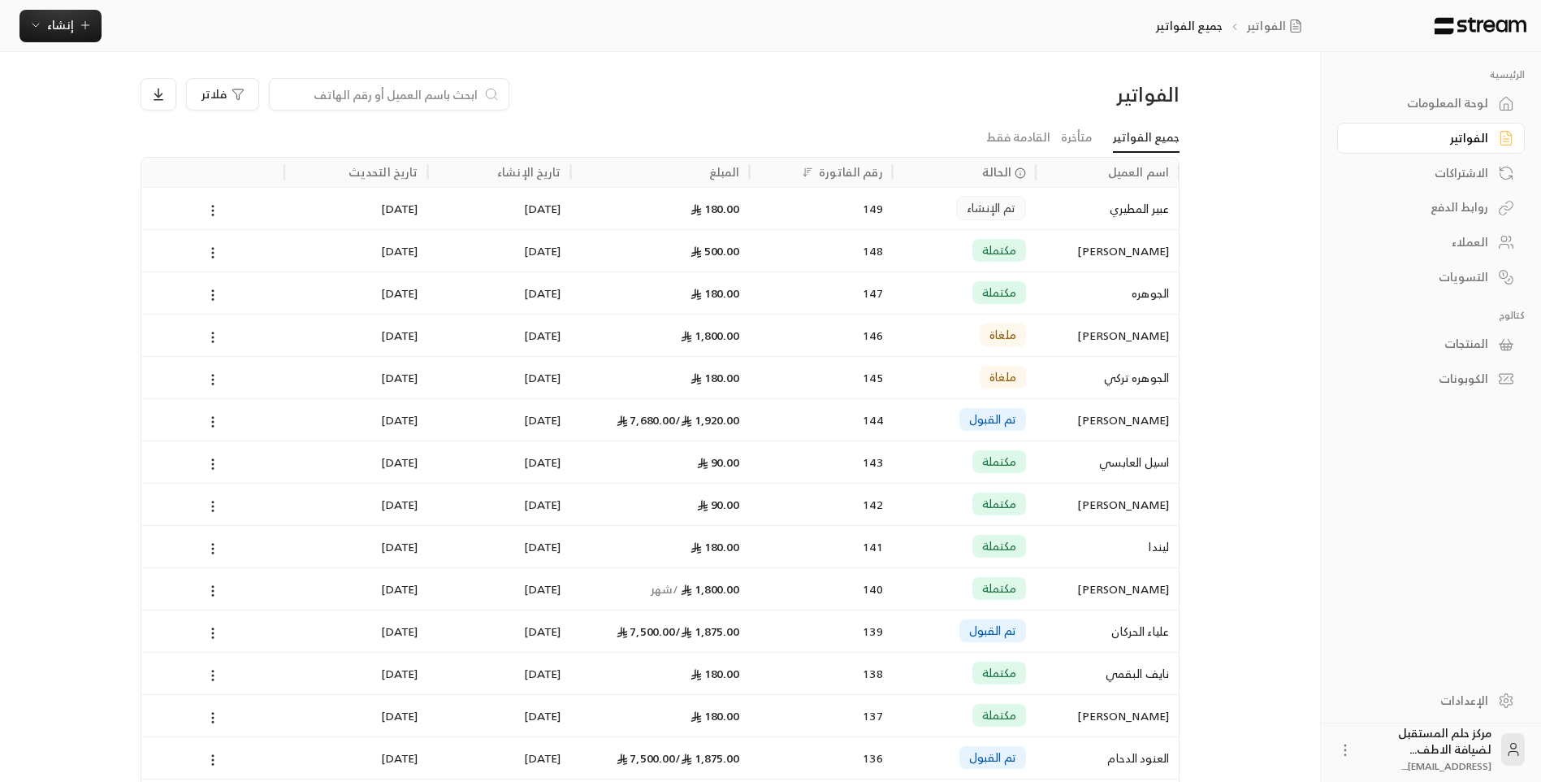
click at [349, 85] on input at bounding box center [379, 94] width 198 height 18
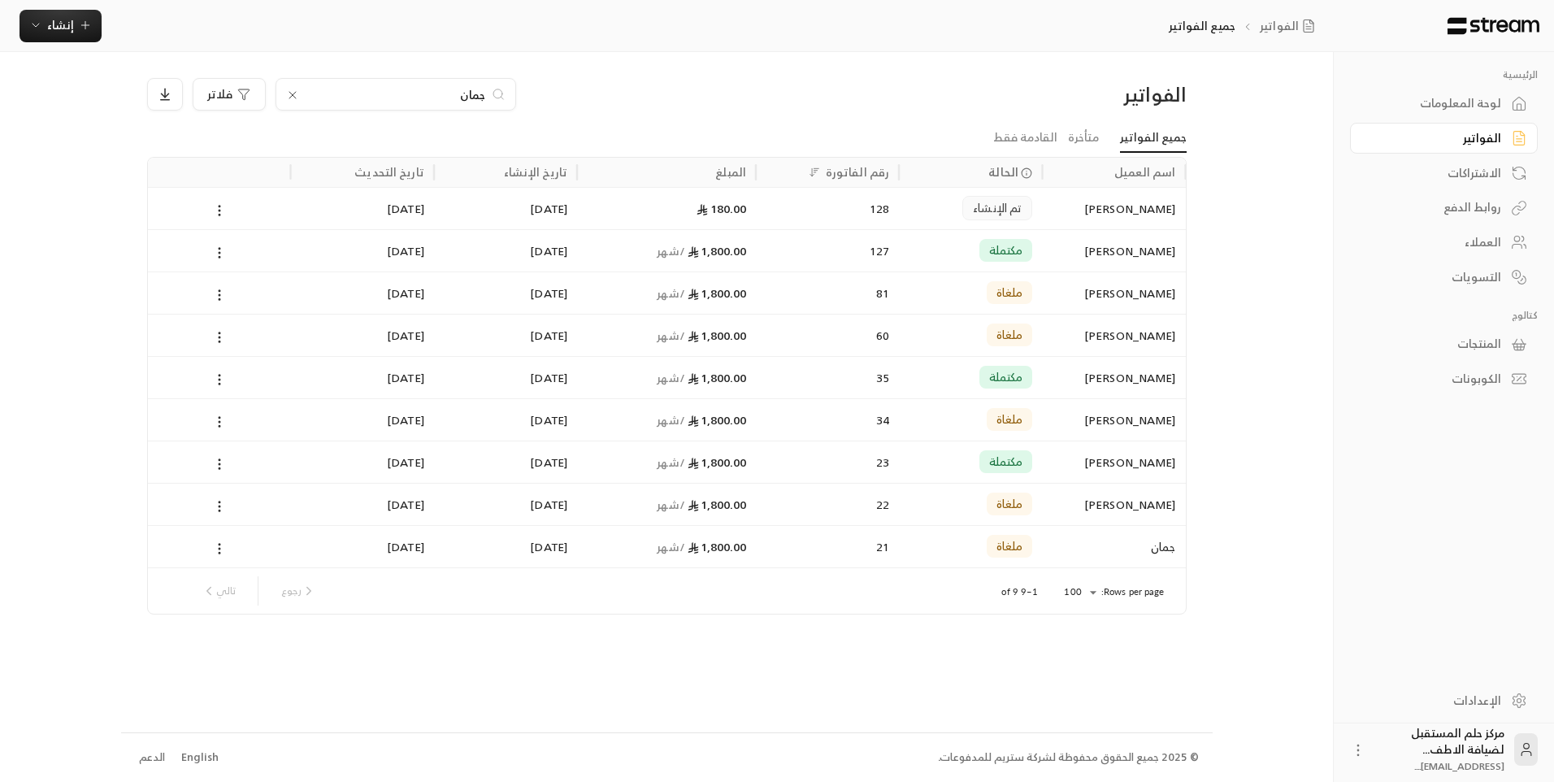
drag, startPoint x: 411, startPoint y: 98, endPoint x: 550, endPoint y: 99, distance: 139.0
click at [550, 99] on div "جمان فلاتر" at bounding box center [534, 94] width 775 height 33
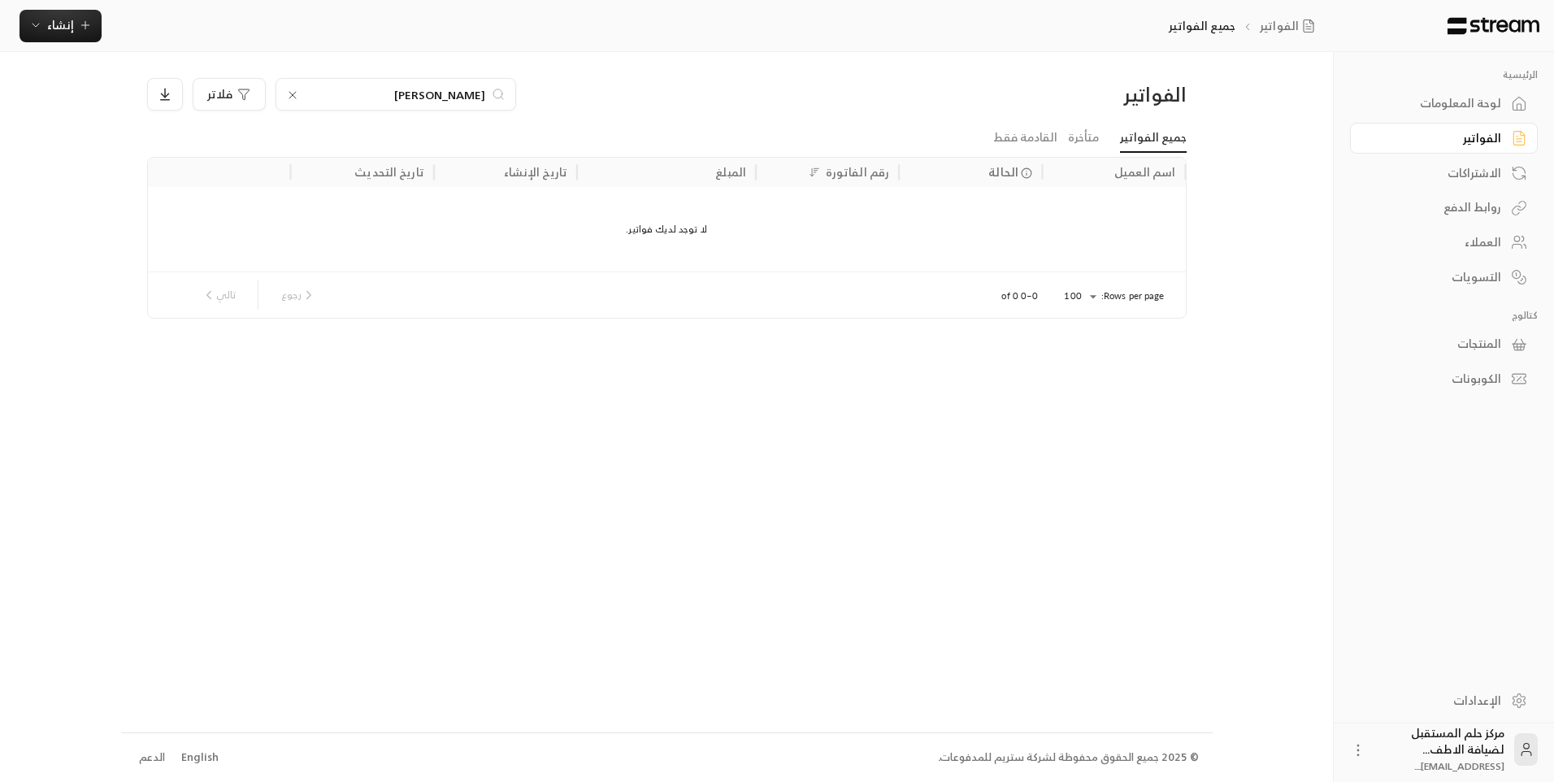
type input "[PERSON_NAME]"
click at [297, 98] on icon at bounding box center [292, 95] width 13 height 13
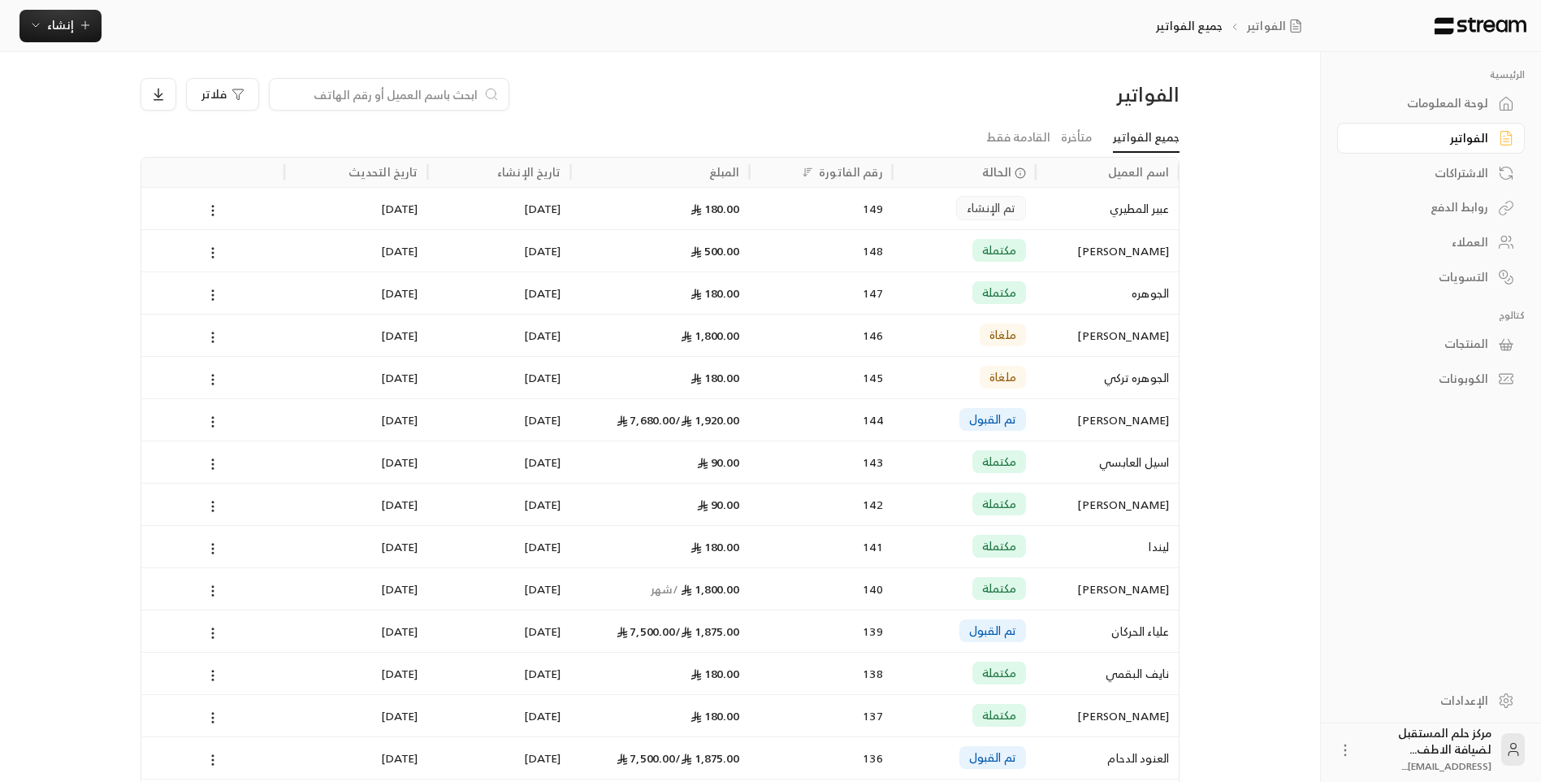
drag, startPoint x: 1193, startPoint y: 176, endPoint x: 1181, endPoint y: 183, distance: 13.5
click at [33, 11] on button "إنشاء" at bounding box center [61, 26] width 82 height 33
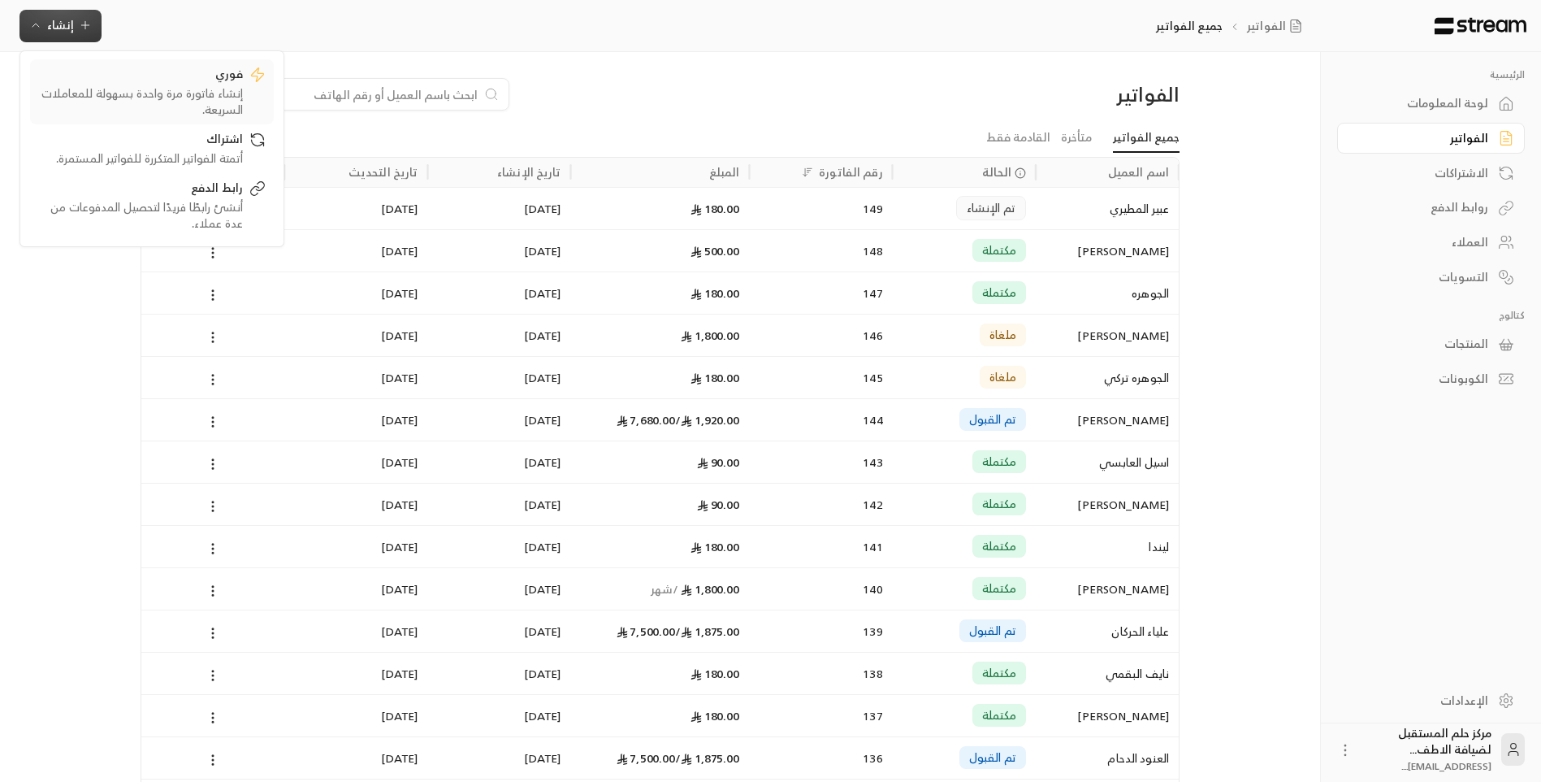
click at [193, 84] on div "فوري" at bounding box center [140, 76] width 205 height 20
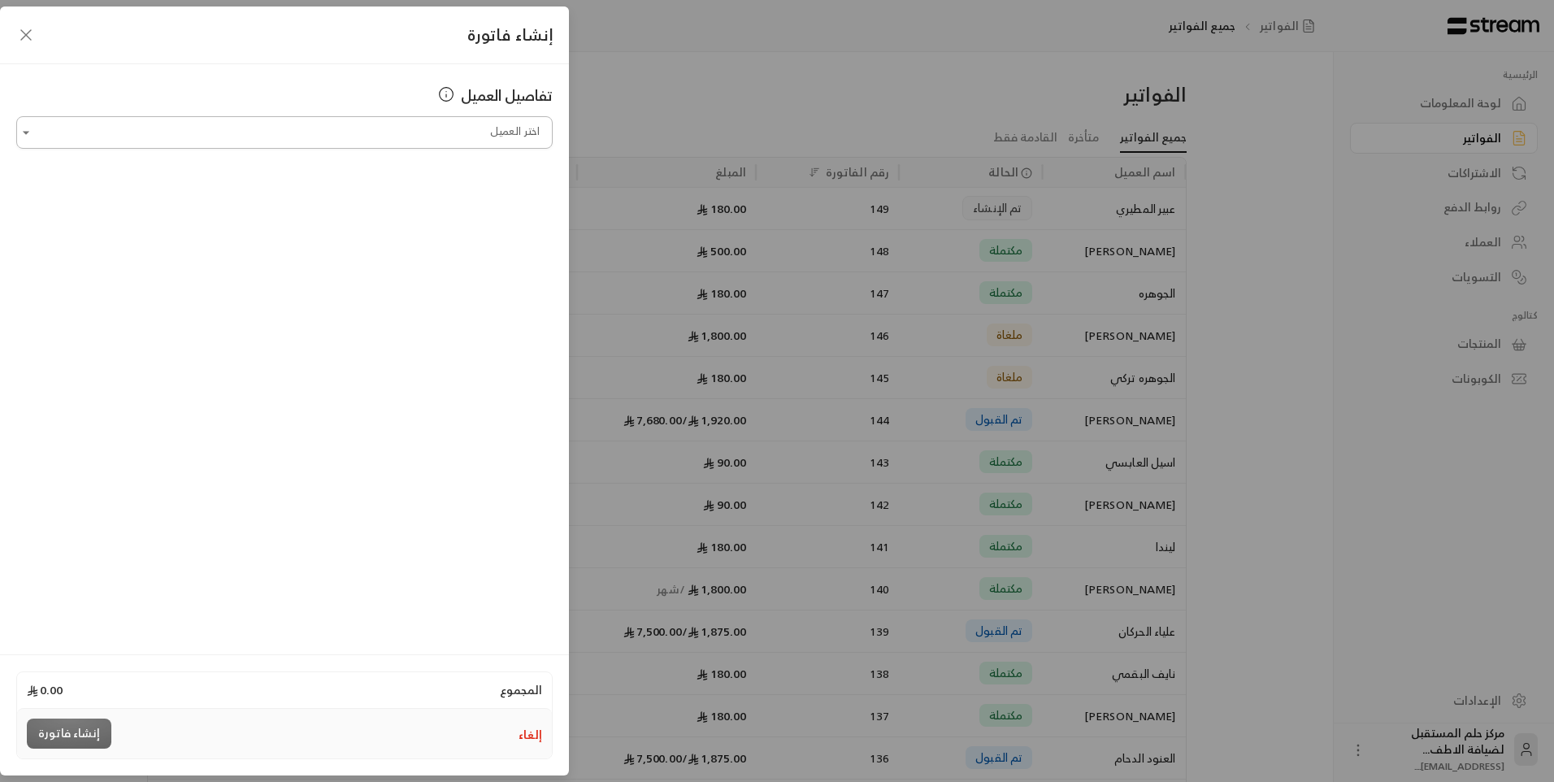
click at [369, 125] on input "اختر العميل" at bounding box center [284, 133] width 536 height 28
click at [432, 255] on span "[PHONE_NUMBER]" at bounding box center [450, 255] width 106 height 19
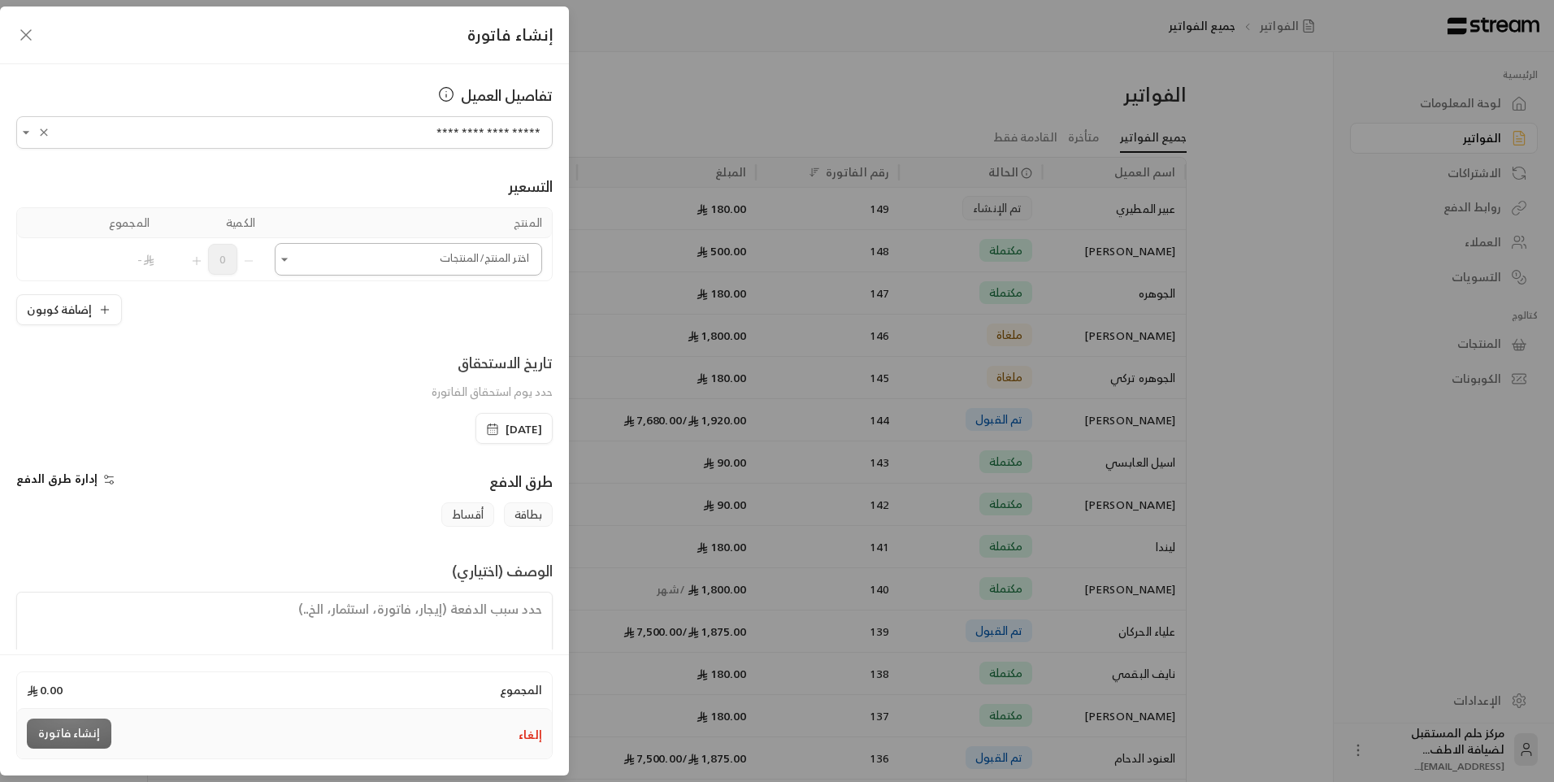
type input "**********"
click at [440, 253] on input "اختر العميل" at bounding box center [408, 259] width 267 height 28
click at [449, 427] on span "الفصل الدراسي الأول" at bounding box center [470, 424] width 105 height 20
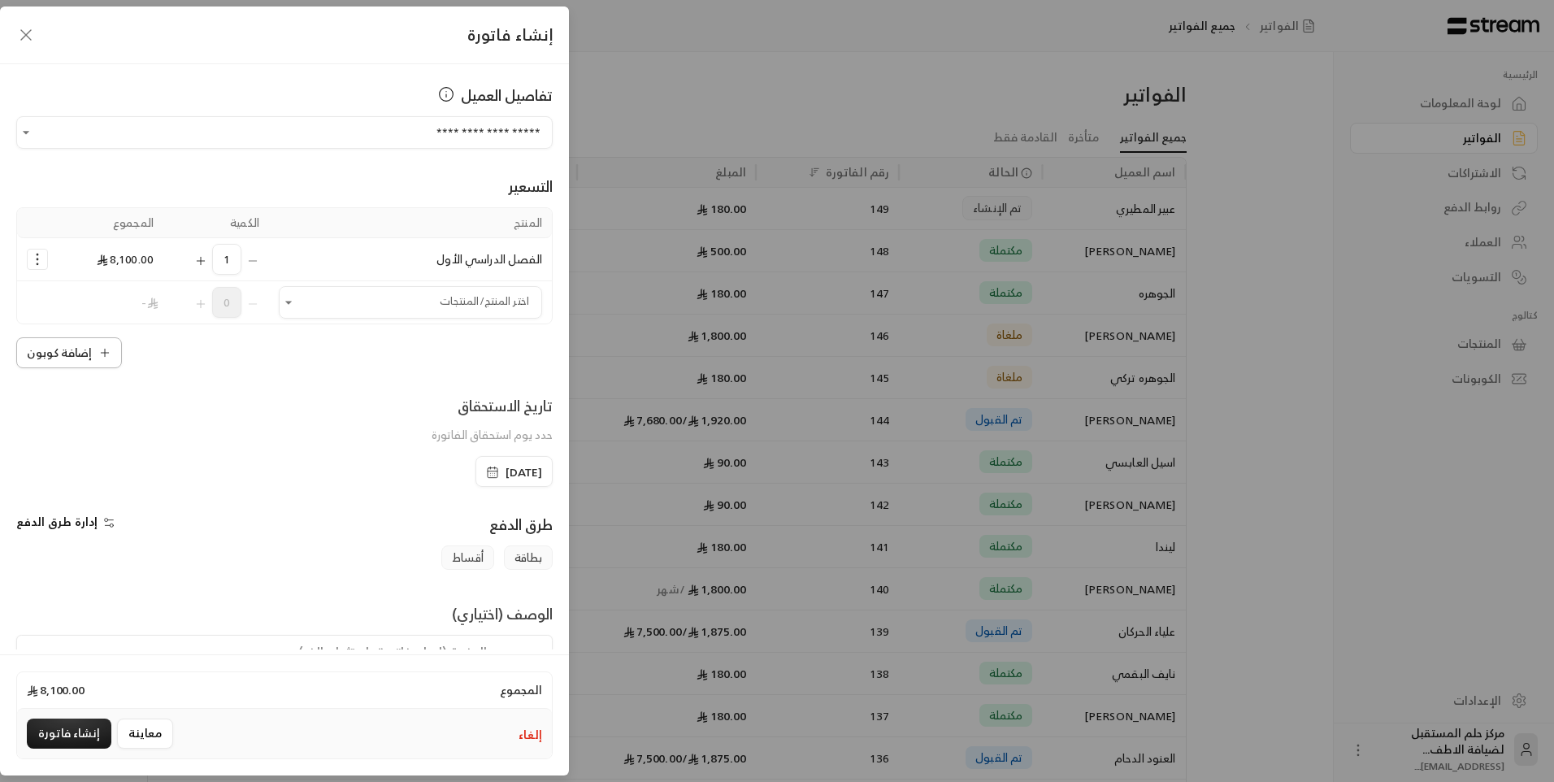
click at [71, 347] on button "إضافة كوبون" at bounding box center [69, 352] width 106 height 31
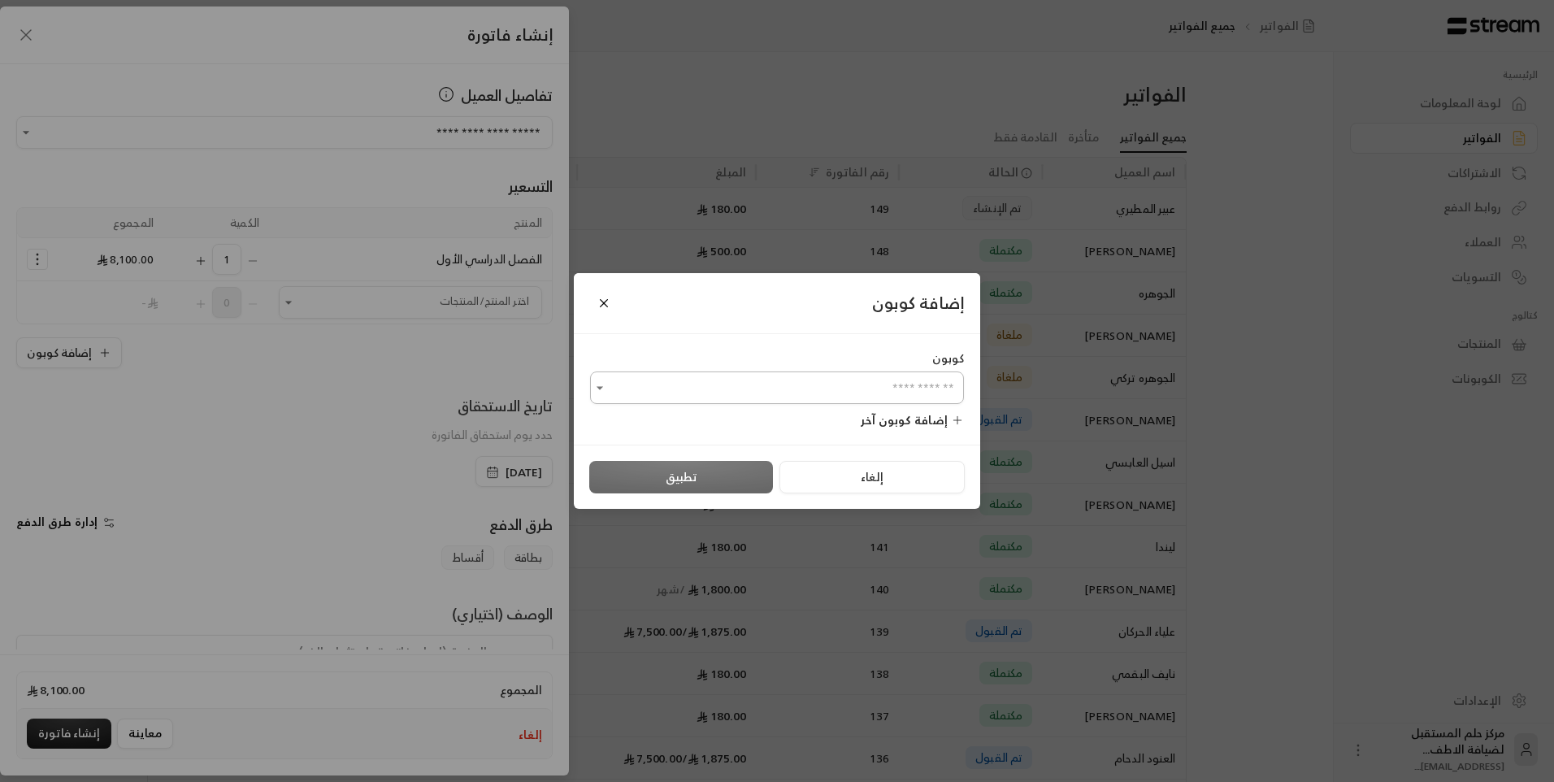
click at [625, 379] on input "اختر العميل" at bounding box center [777, 388] width 374 height 28
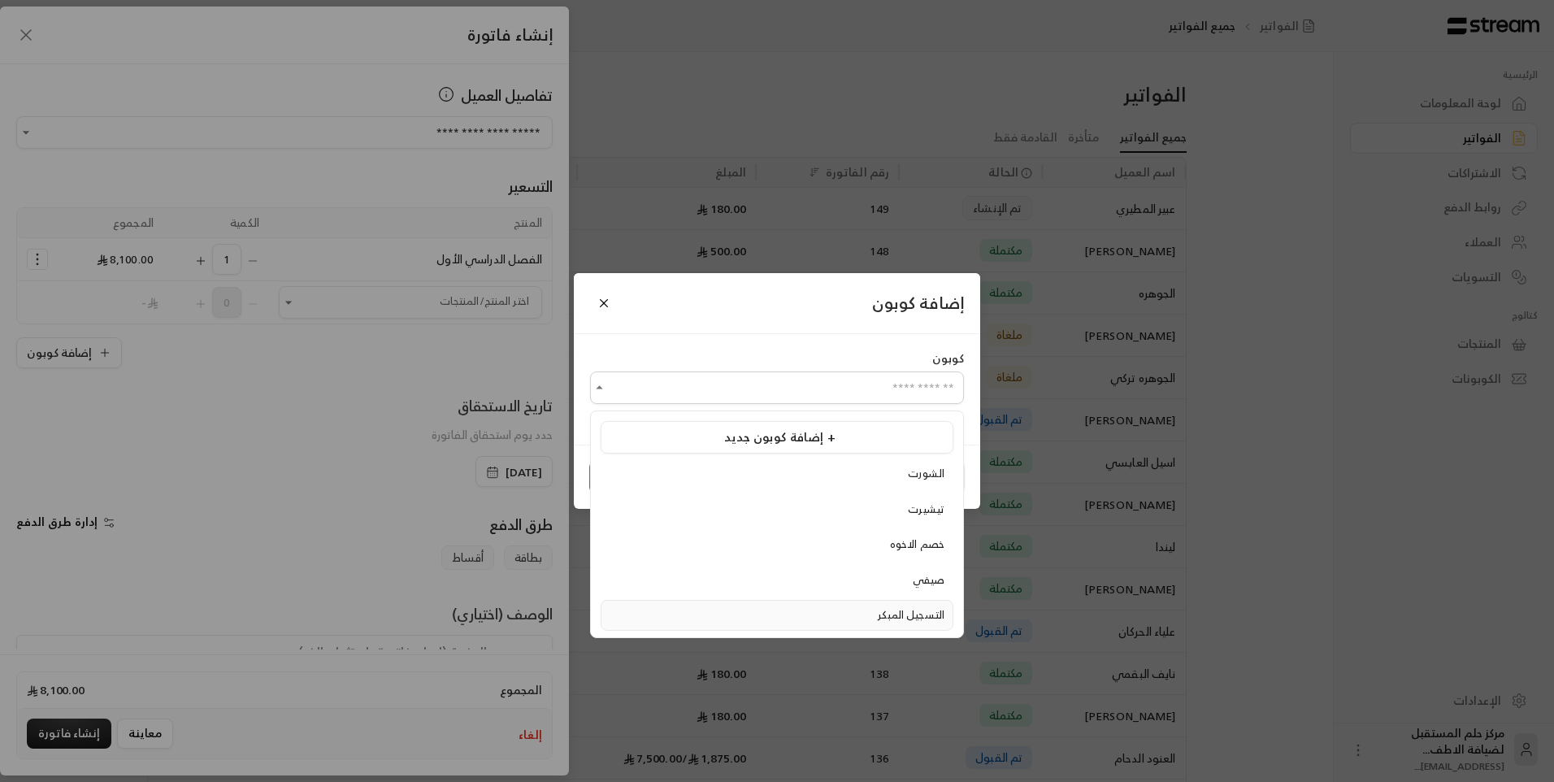
click at [941, 615] on span "التسجيل المبكر" at bounding box center [911, 614] width 67 height 19
type input "**********"
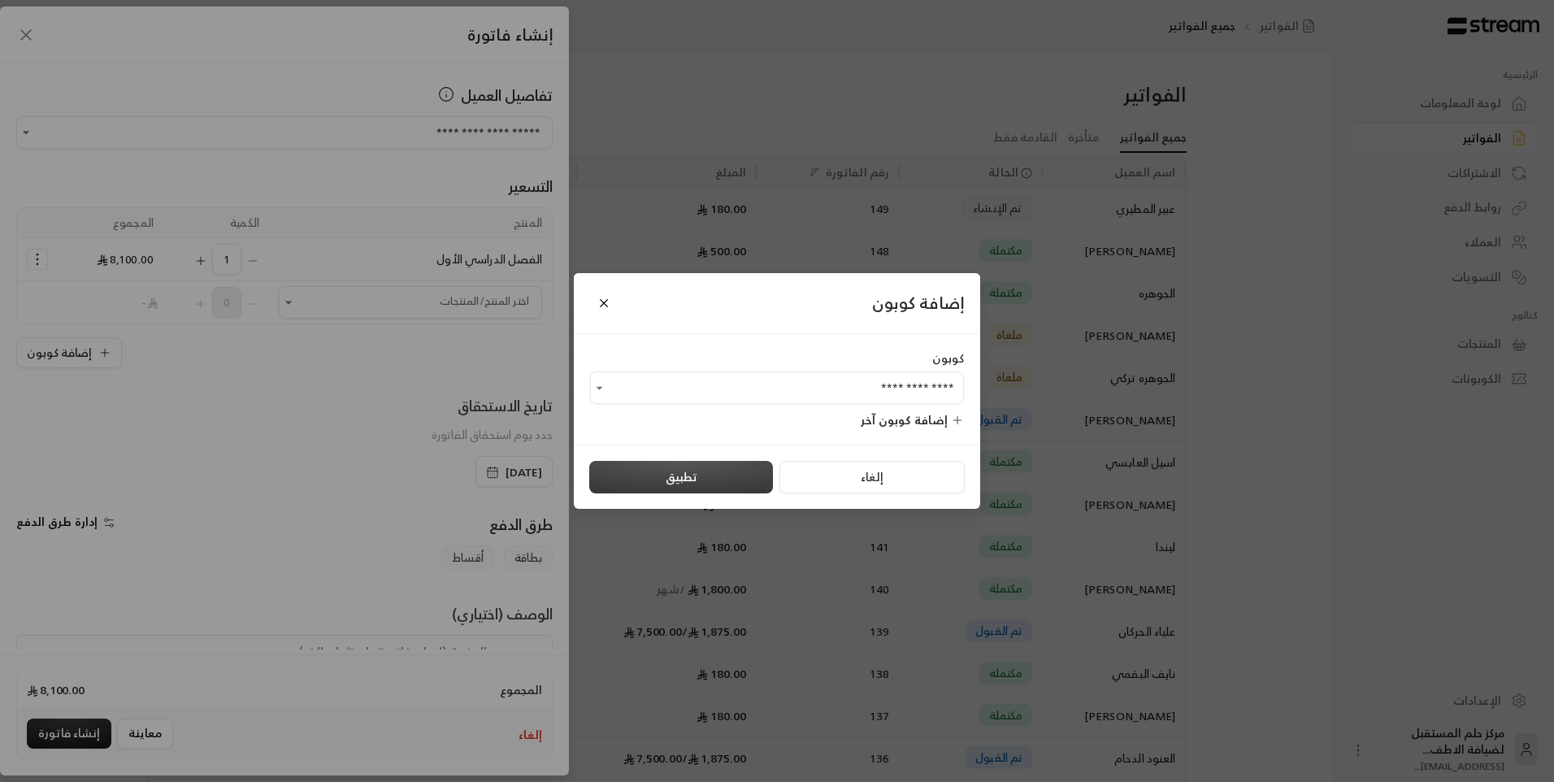
click at [696, 470] on button "تطبيق" at bounding box center [681, 477] width 184 height 33
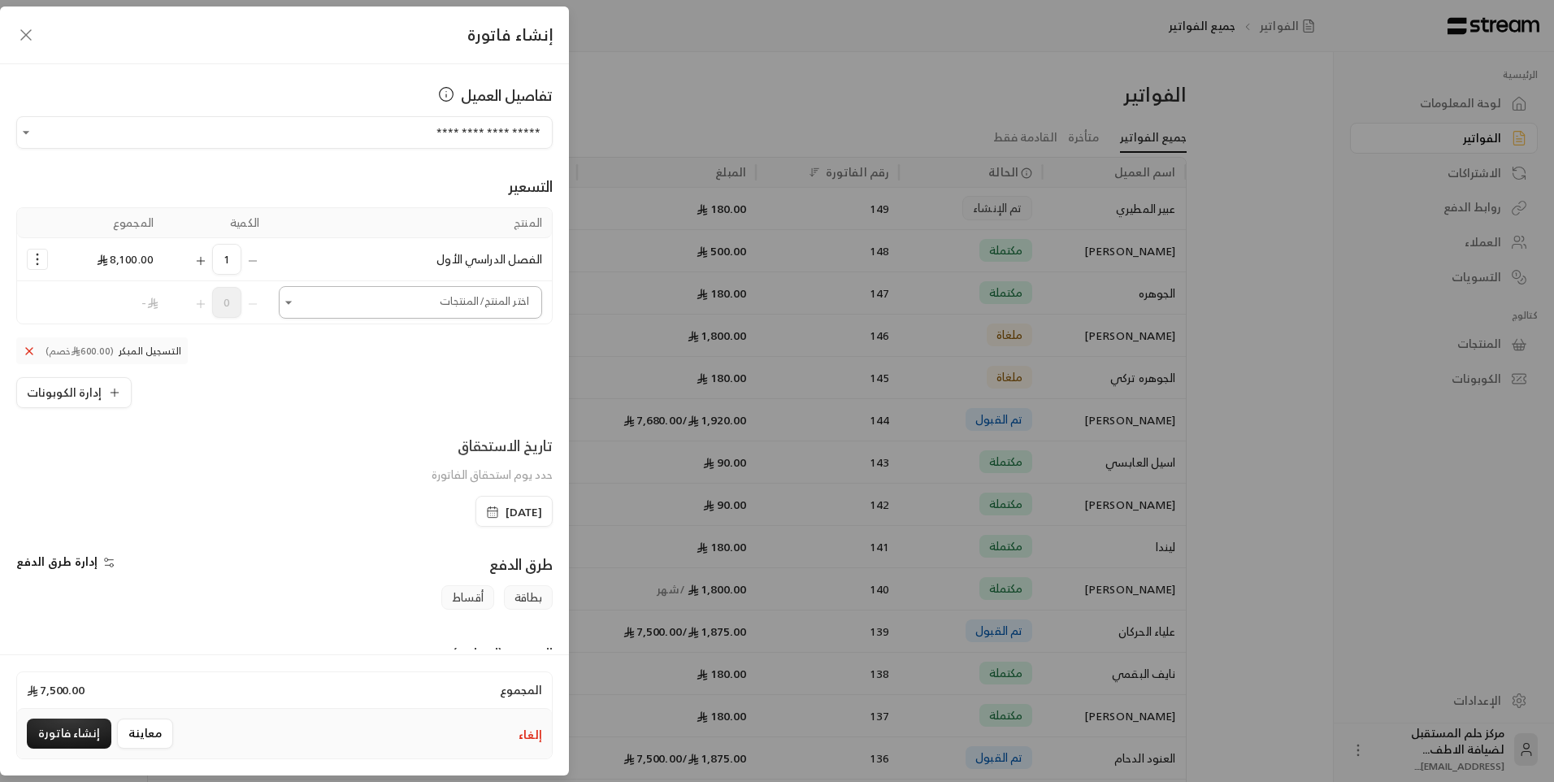
click at [388, 297] on input "اختر العميل" at bounding box center [410, 302] width 263 height 28
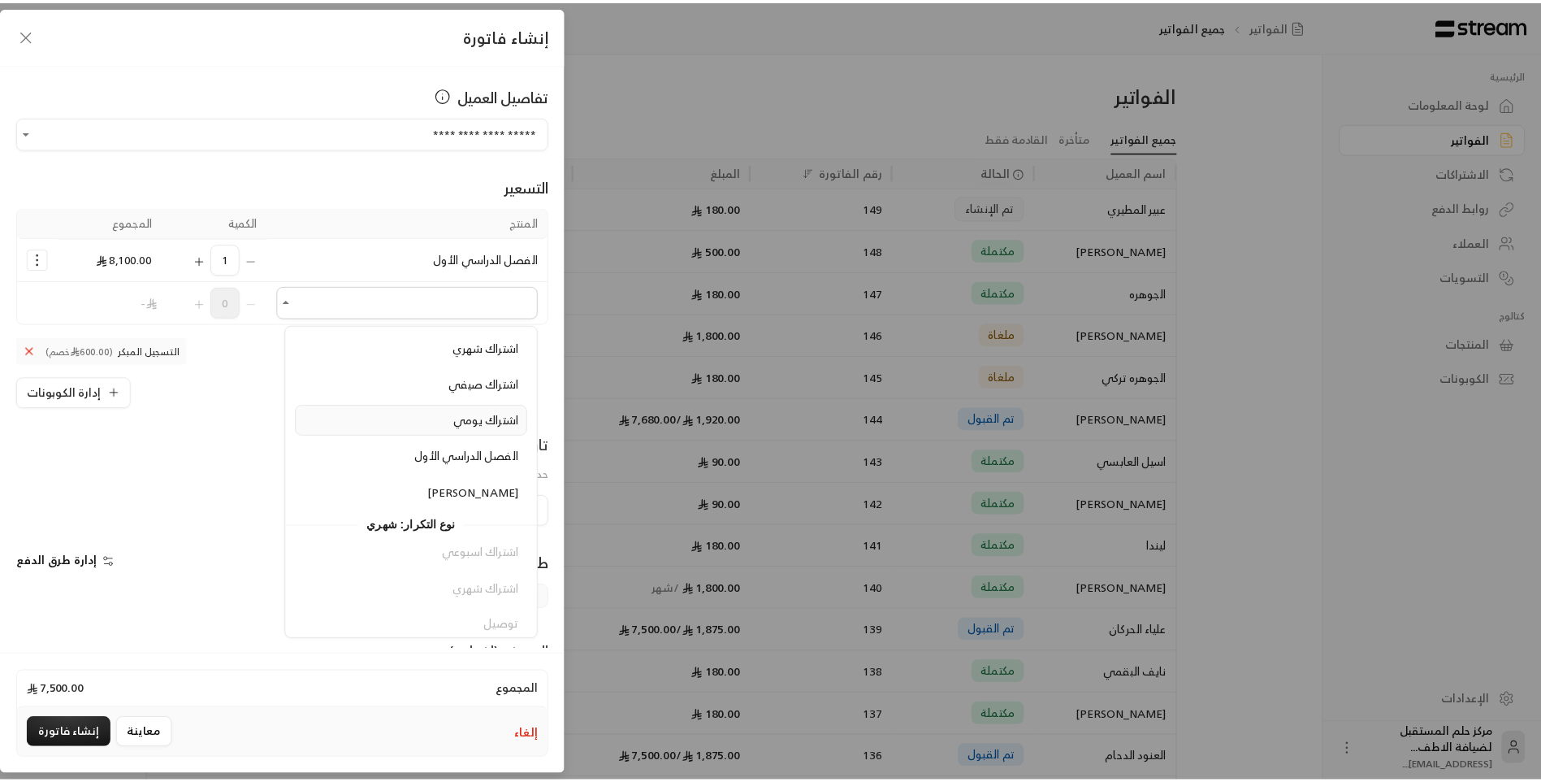
scroll to position [183, 0]
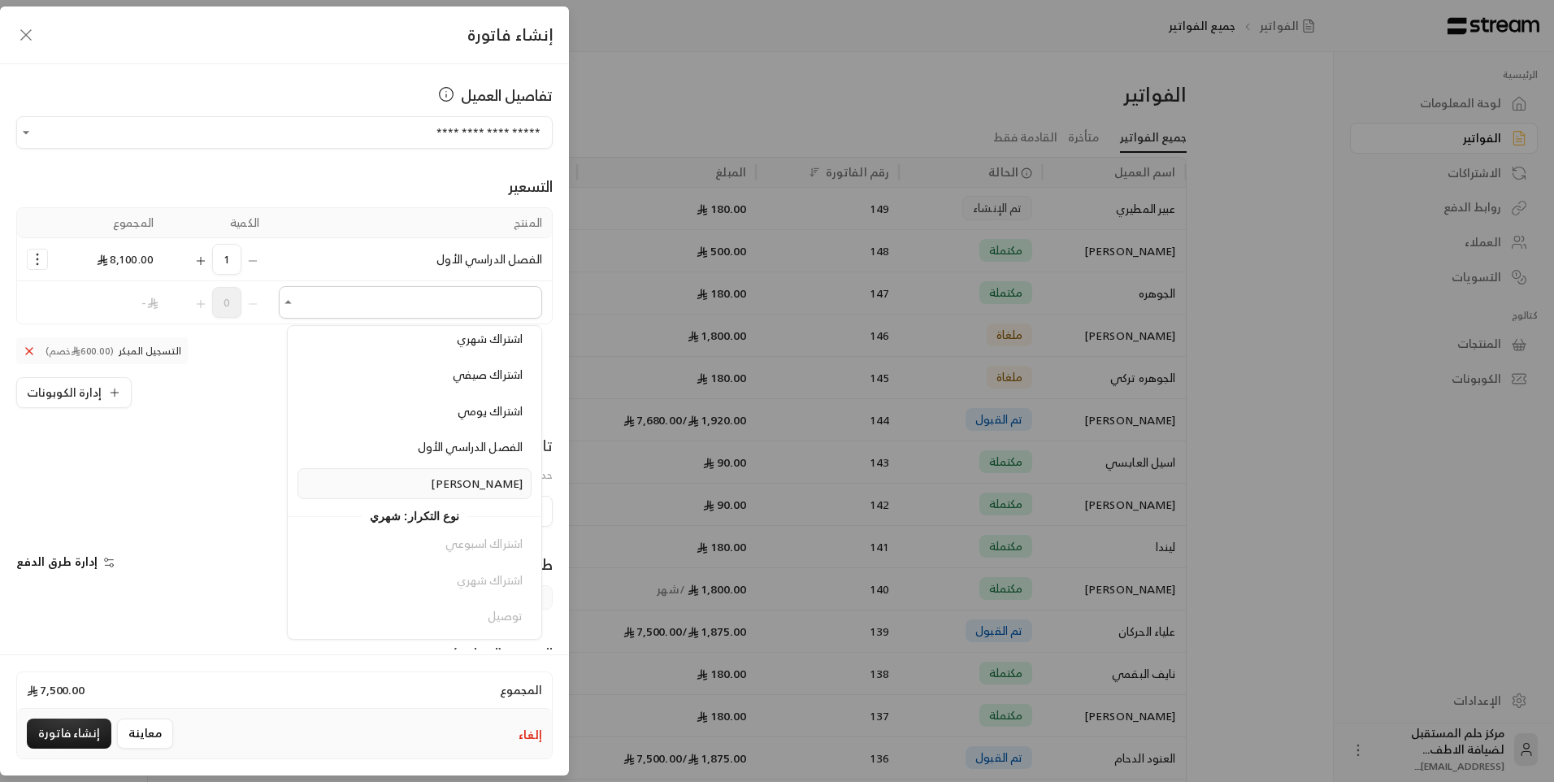
click at [464, 488] on div "[PERSON_NAME]" at bounding box center [414, 483] width 216 height 17
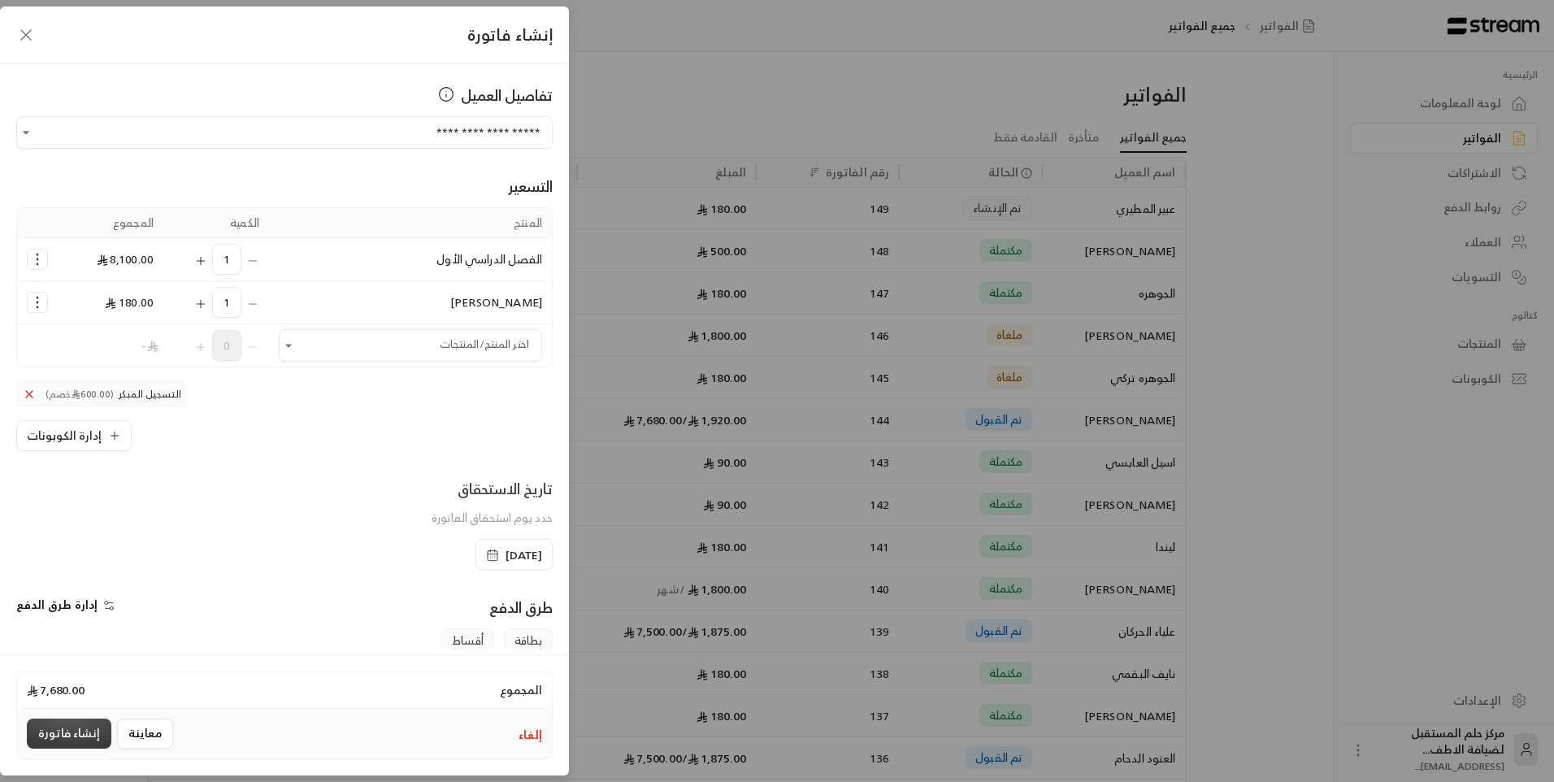
click at [82, 741] on button "إنشاء فاتورة" at bounding box center [69, 733] width 85 height 30
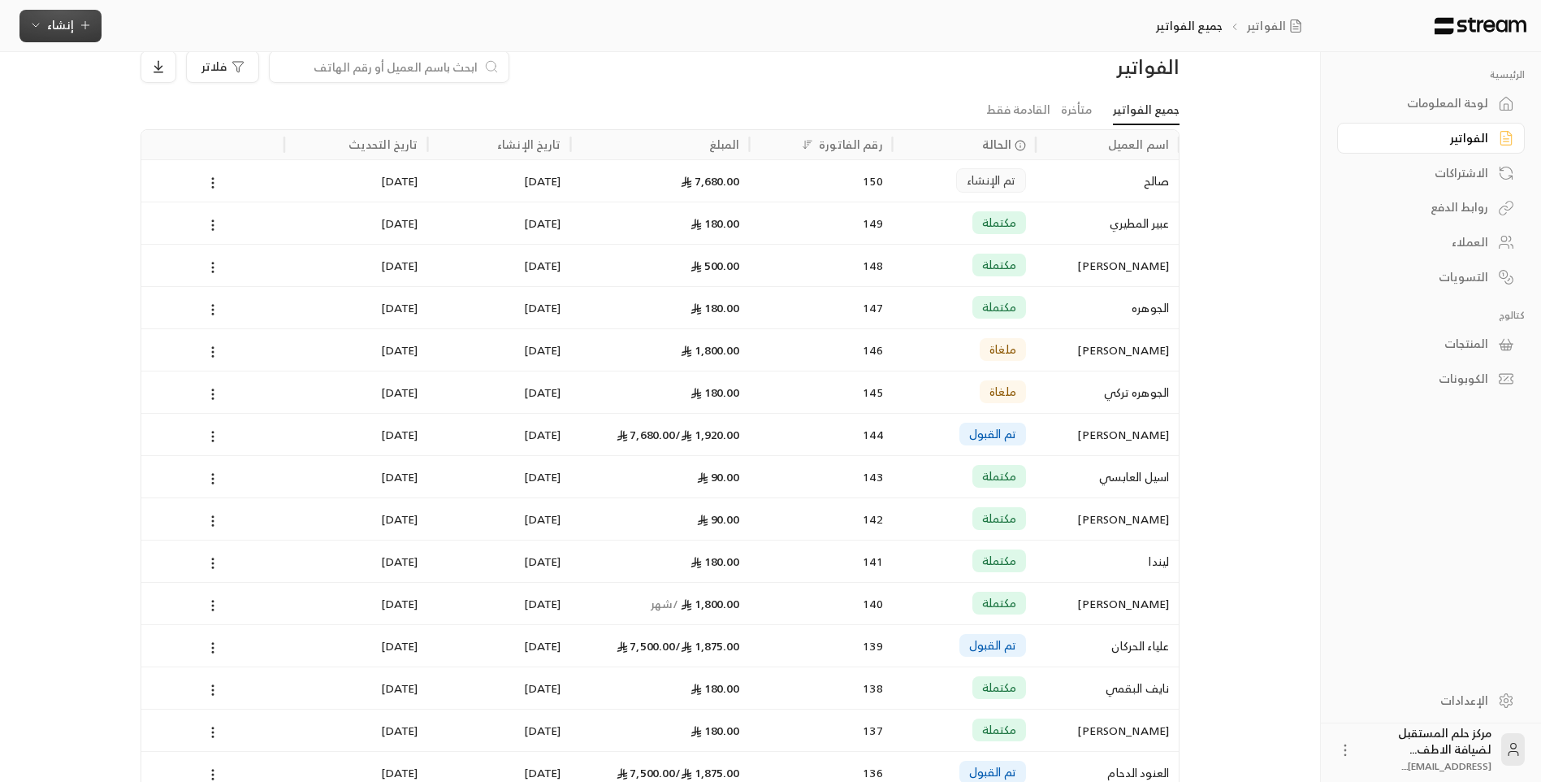
scroll to position [0, 0]
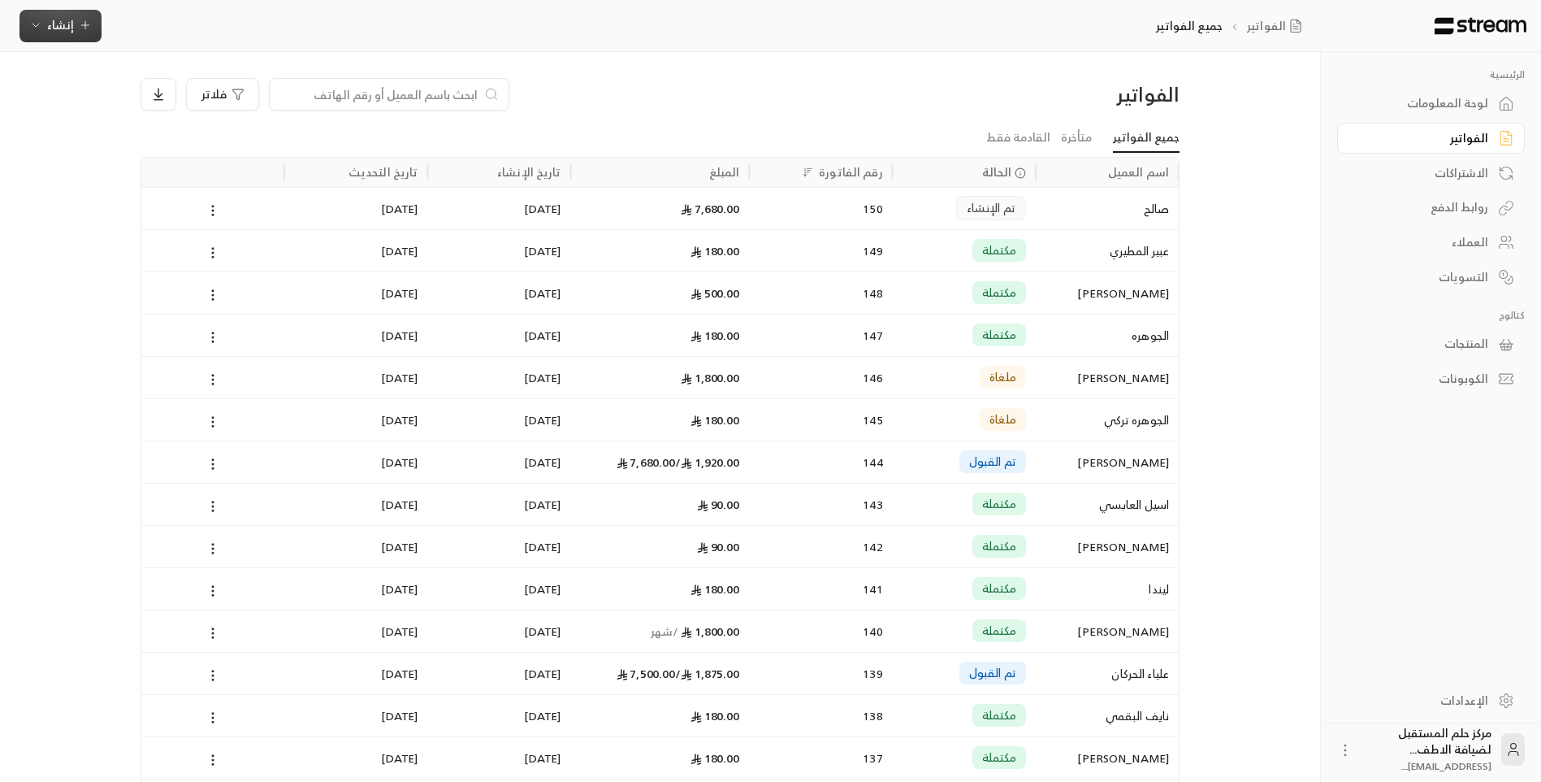
click at [93, 28] on button "إنشاء" at bounding box center [61, 26] width 82 height 33
click at [109, 96] on div "إنشاء فاتورة مرة واحدة بسهولة للمعاملات السريعة." at bounding box center [140, 101] width 205 height 33
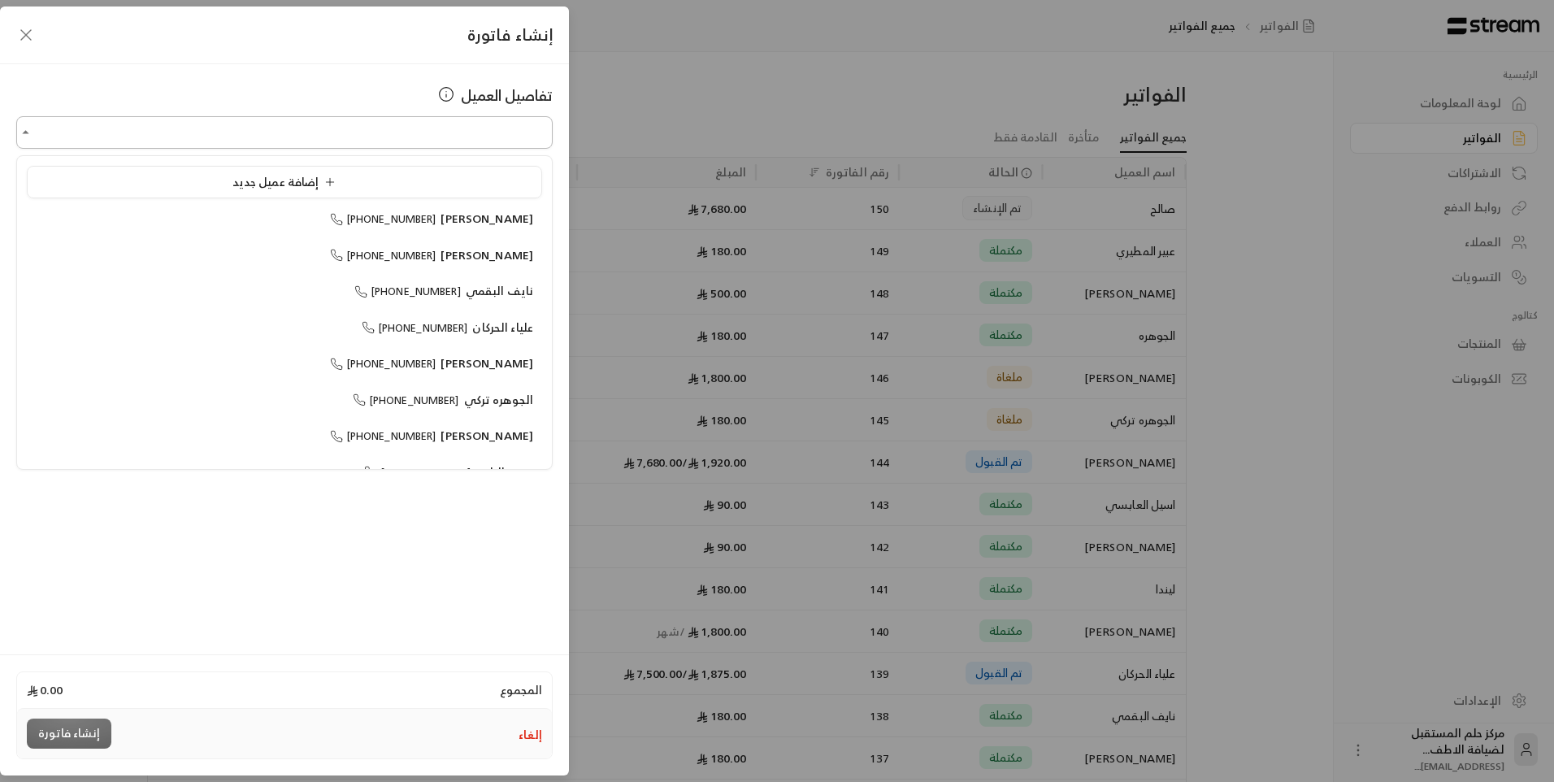
click at [196, 120] on input "اختر العميل" at bounding box center [284, 133] width 536 height 28
click at [256, 182] on span "إضافة عميل جديد" at bounding box center [287, 181] width 110 height 20
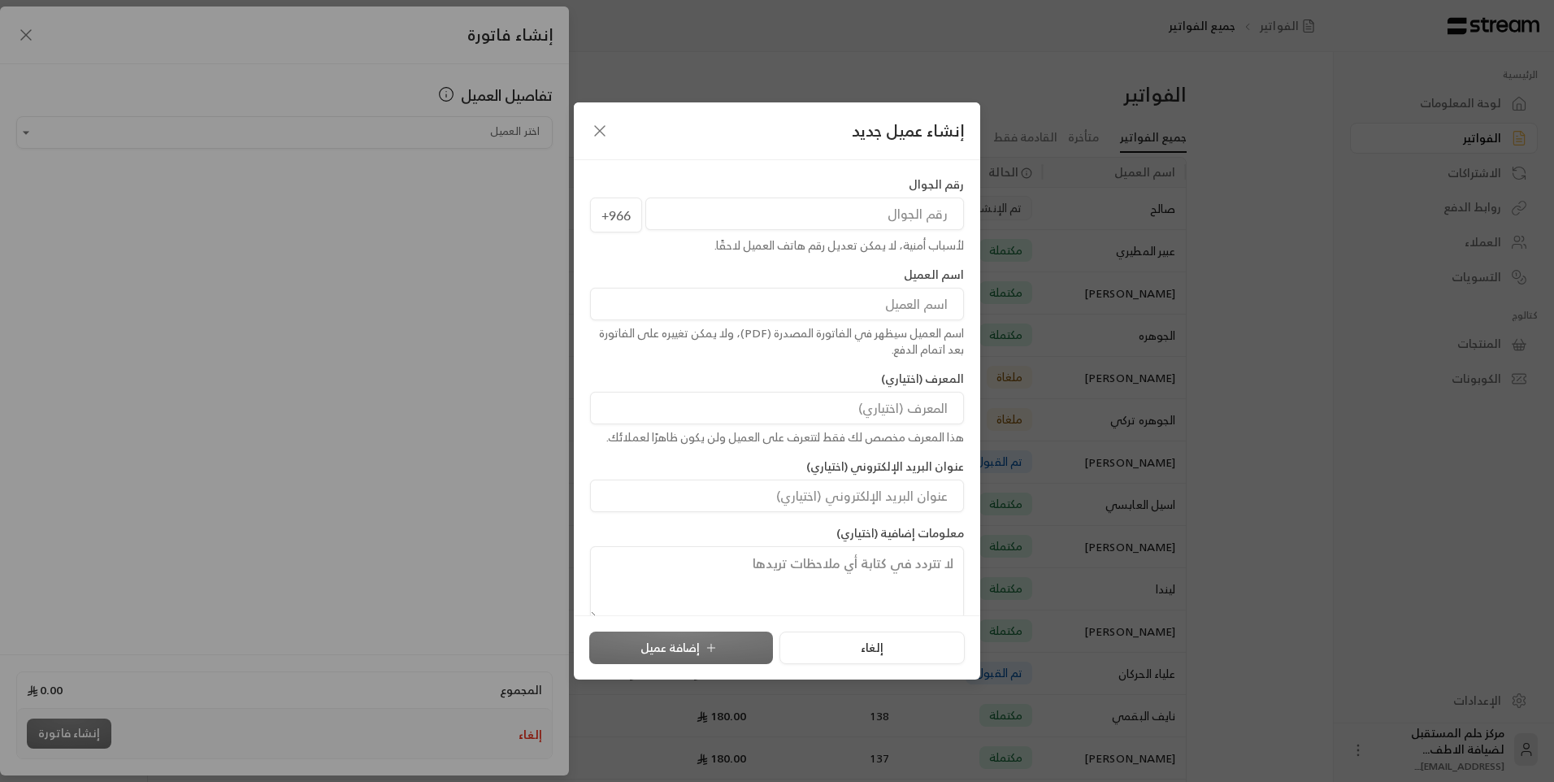
click at [848, 239] on div "لأسباب أمنية، لا يمكن تعديل رقم هاتف العميل لاحقًا." at bounding box center [777, 245] width 374 height 16
click at [605, 136] on icon "button" at bounding box center [600, 131] width 20 height 20
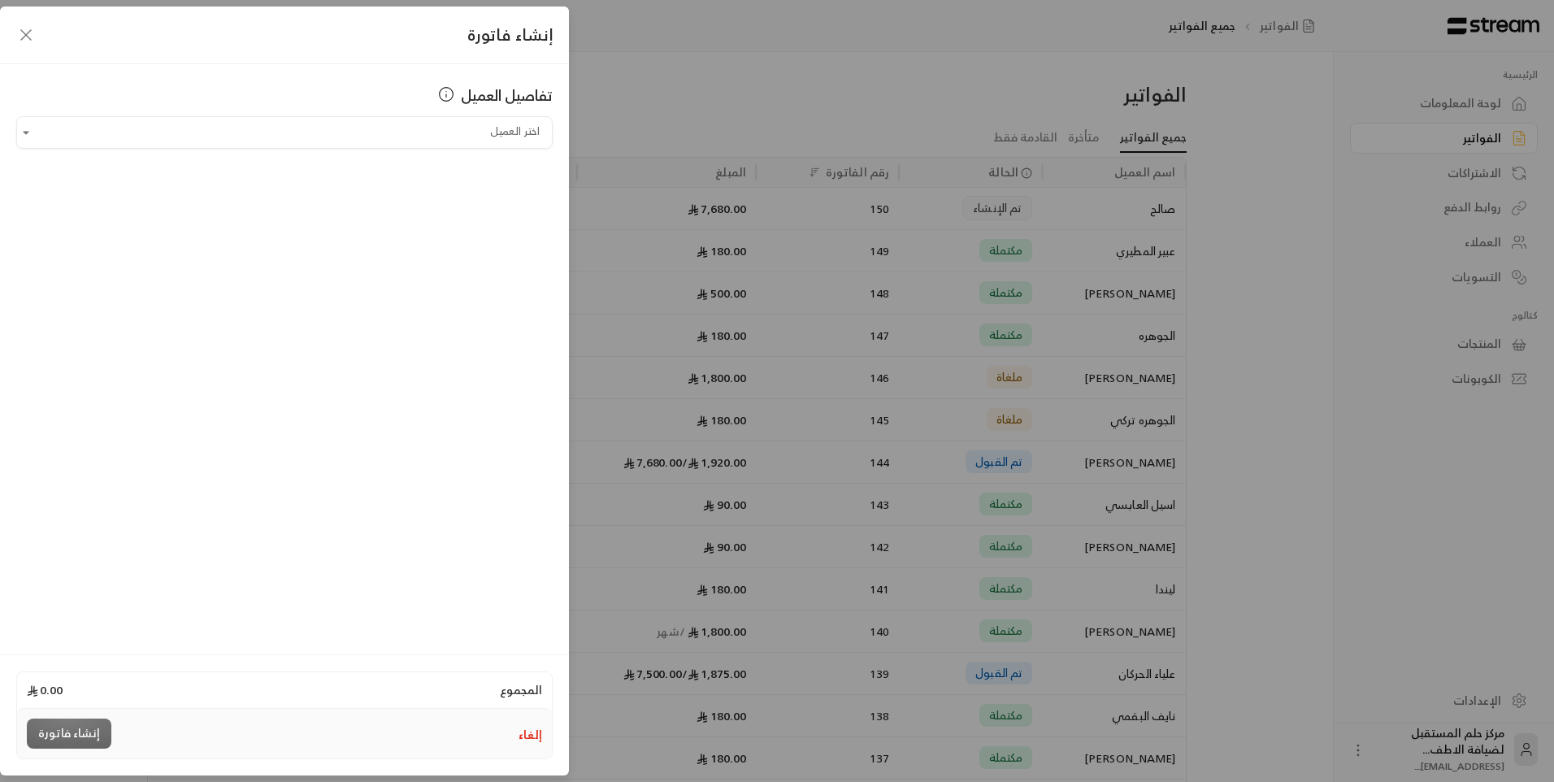
click at [22, 35] on icon "button" at bounding box center [26, 35] width 20 height 20
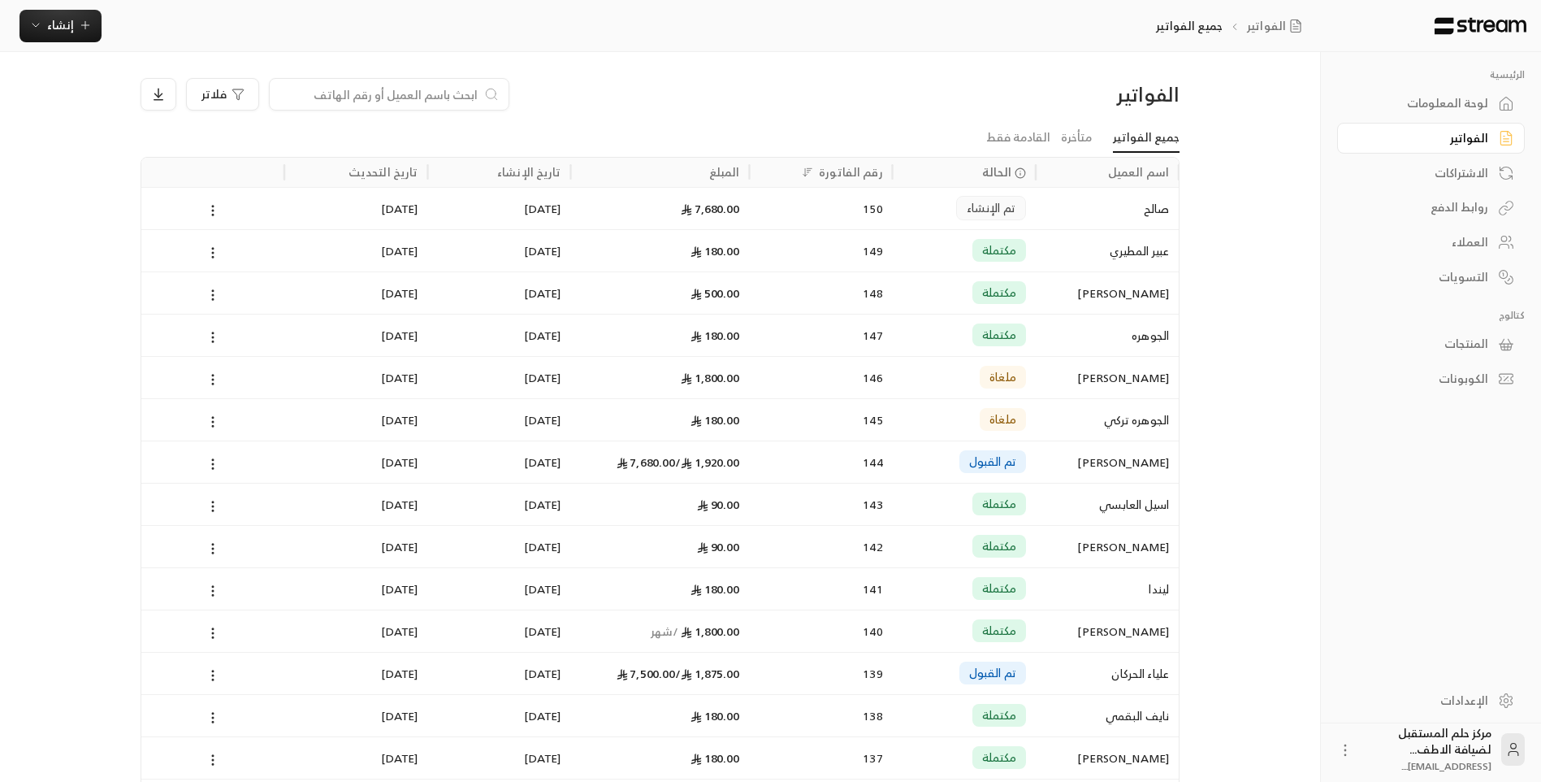
click at [1464, 230] on link "العملاء" at bounding box center [1432, 243] width 188 height 32
